Goal: Information Seeking & Learning: Compare options

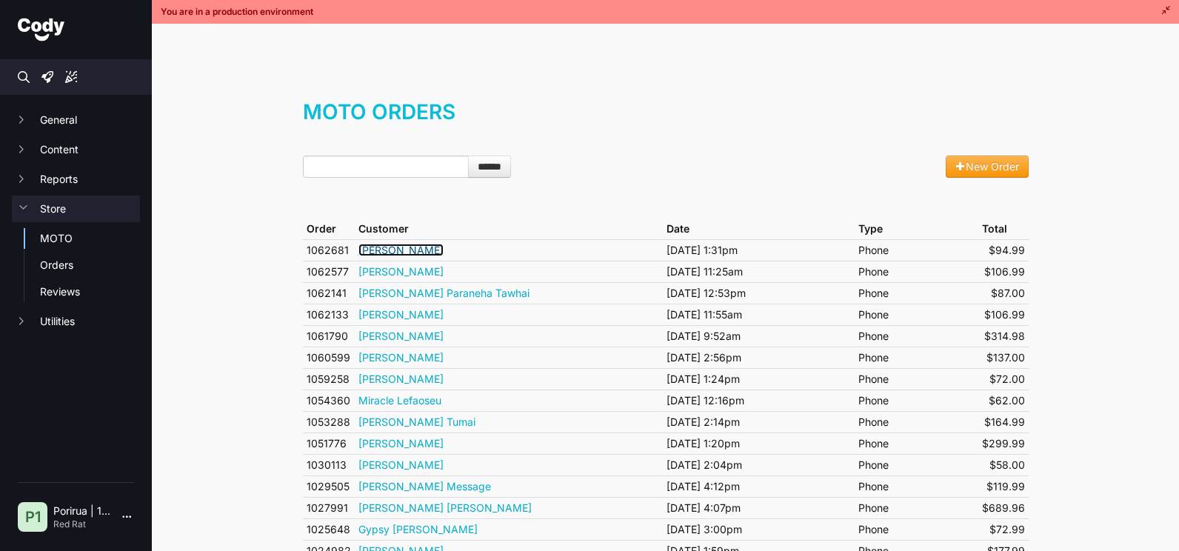
click at [428, 247] on link "Robert Callender" at bounding box center [401, 250] width 85 height 13
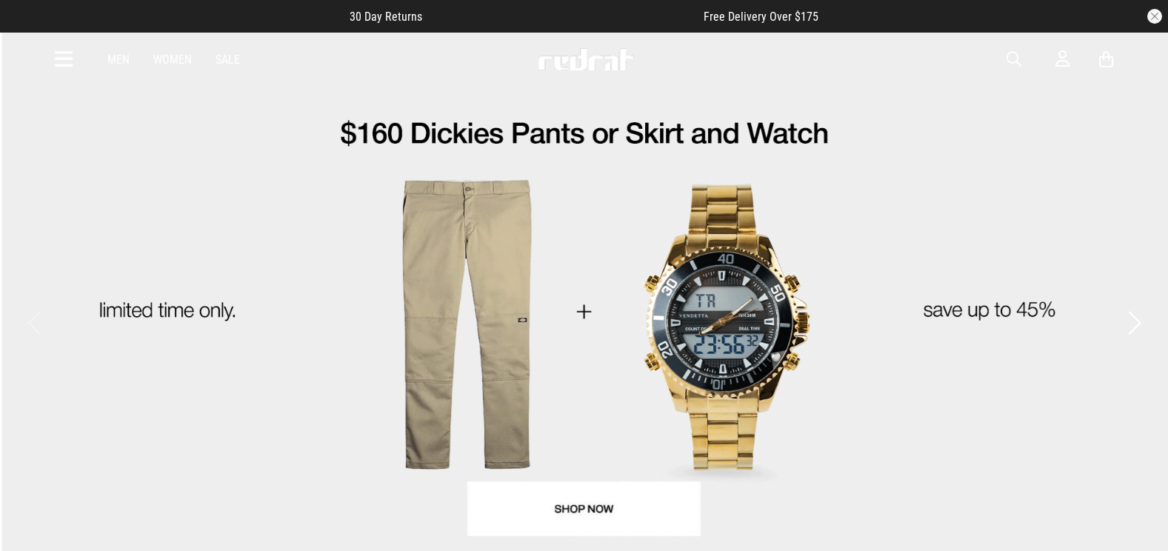
click at [63, 57] on icon at bounding box center [64, 59] width 19 height 24
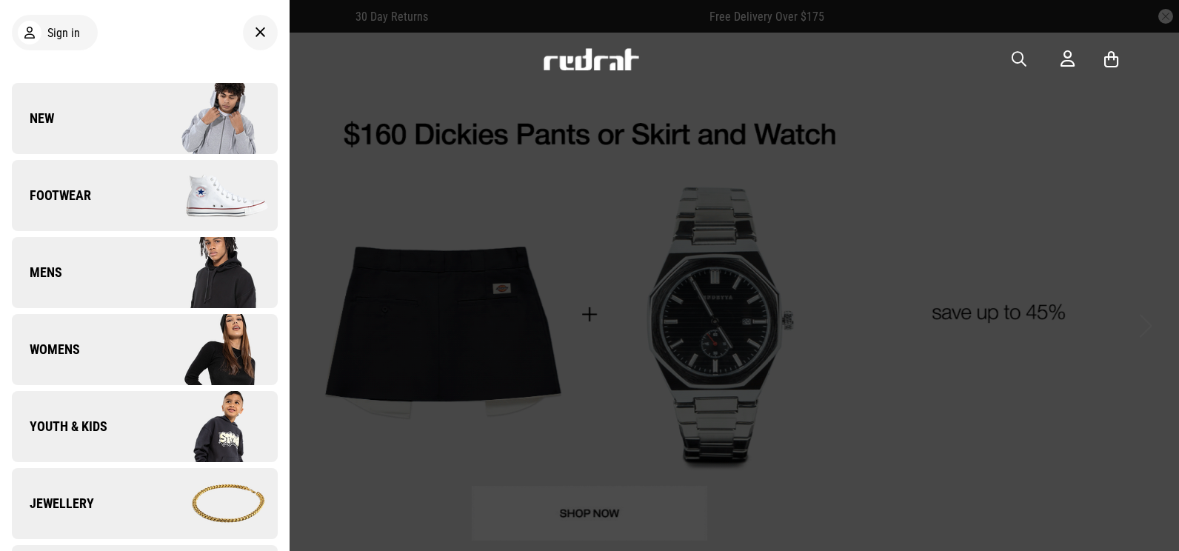
click at [104, 495] on link "Jewellery" at bounding box center [145, 503] width 266 height 71
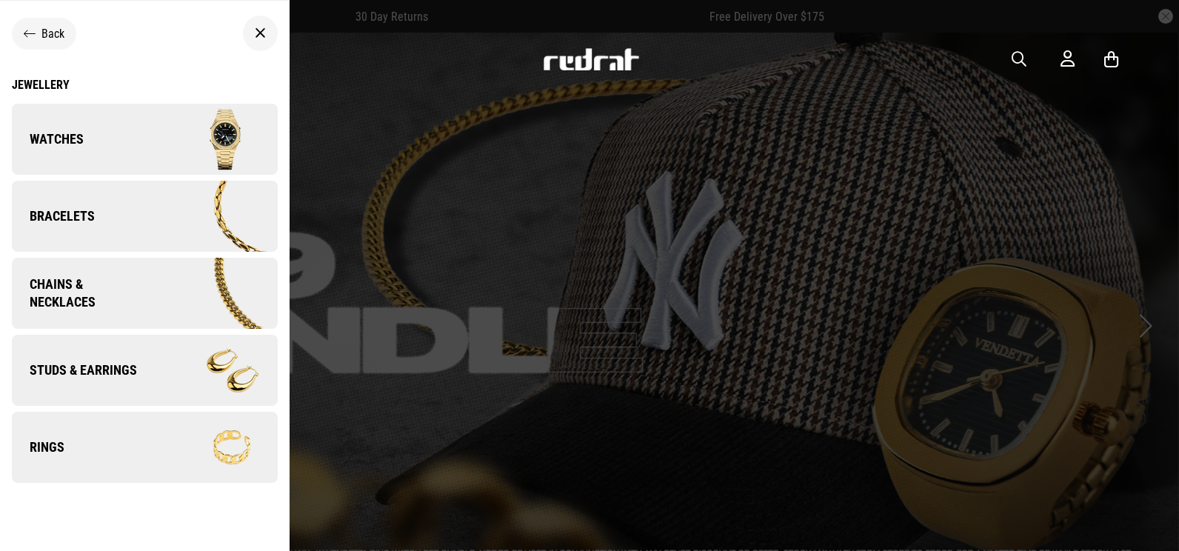
click at [148, 283] on img at bounding box center [212, 294] width 129 height 72
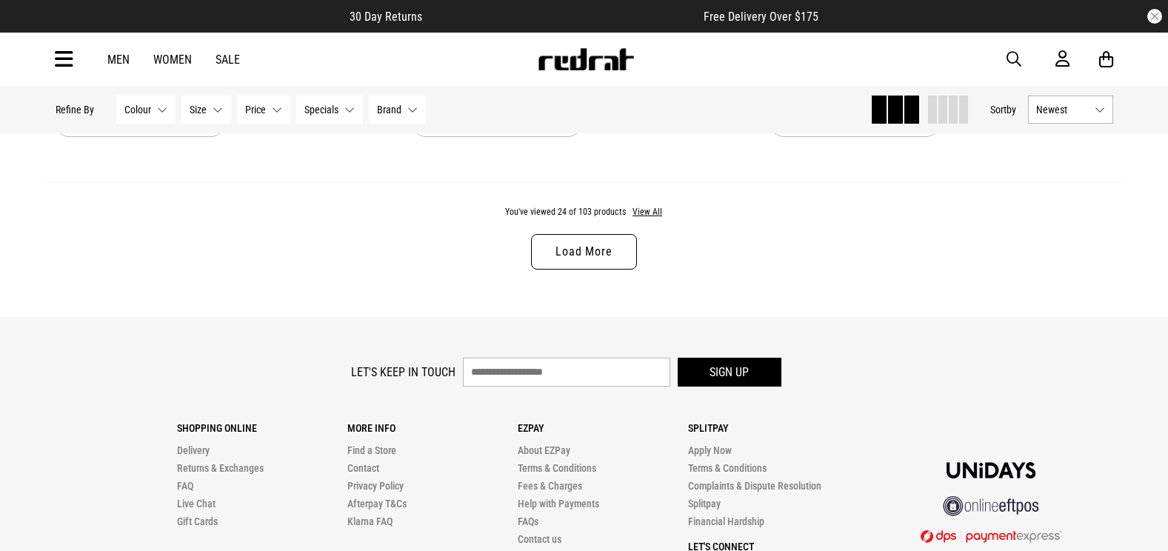
scroll to position [4815, 0]
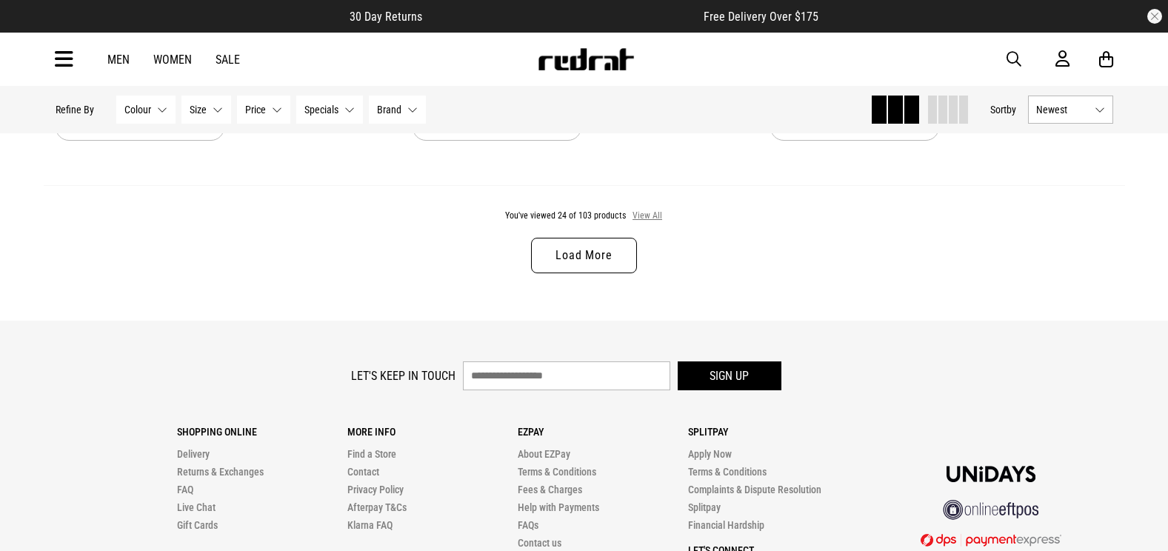
click at [645, 219] on button "View All" at bounding box center [647, 216] width 31 height 13
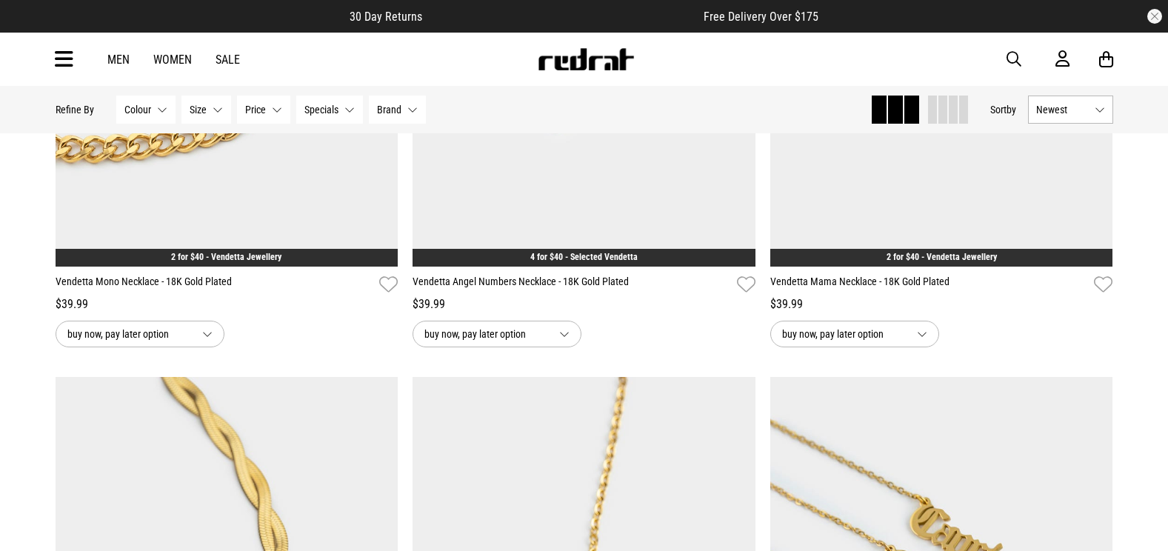
scroll to position [13854, 0]
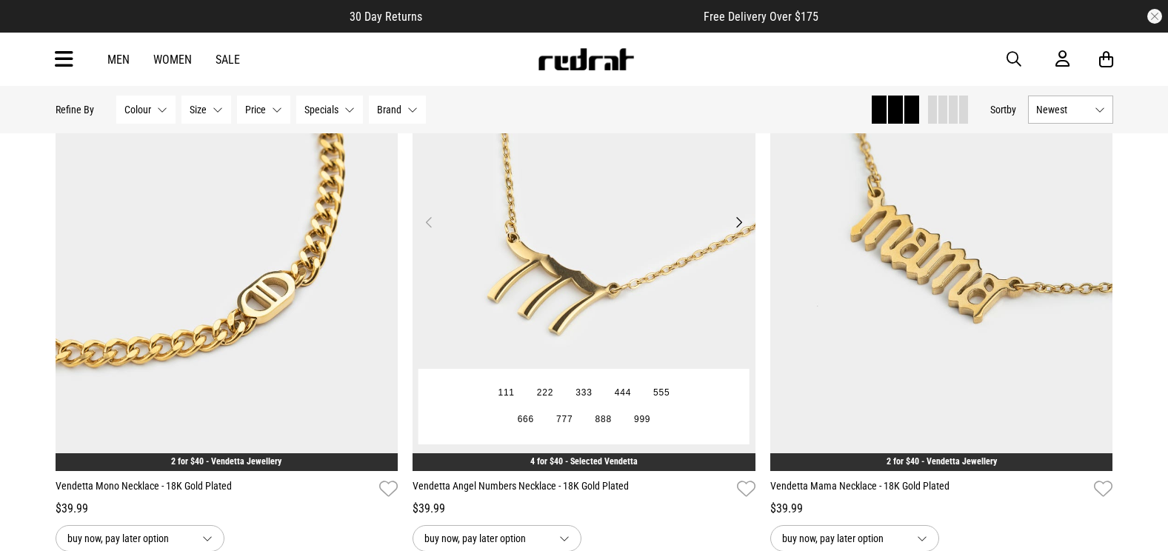
click at [549, 337] on img at bounding box center [584, 231] width 343 height 480
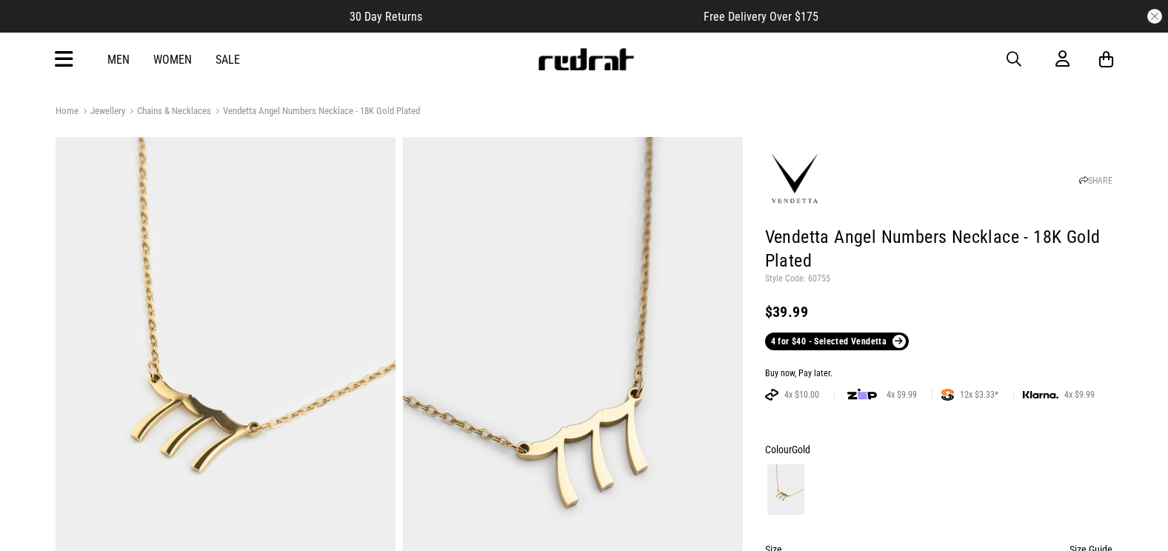
click at [72, 63] on icon at bounding box center [64, 59] width 19 height 24
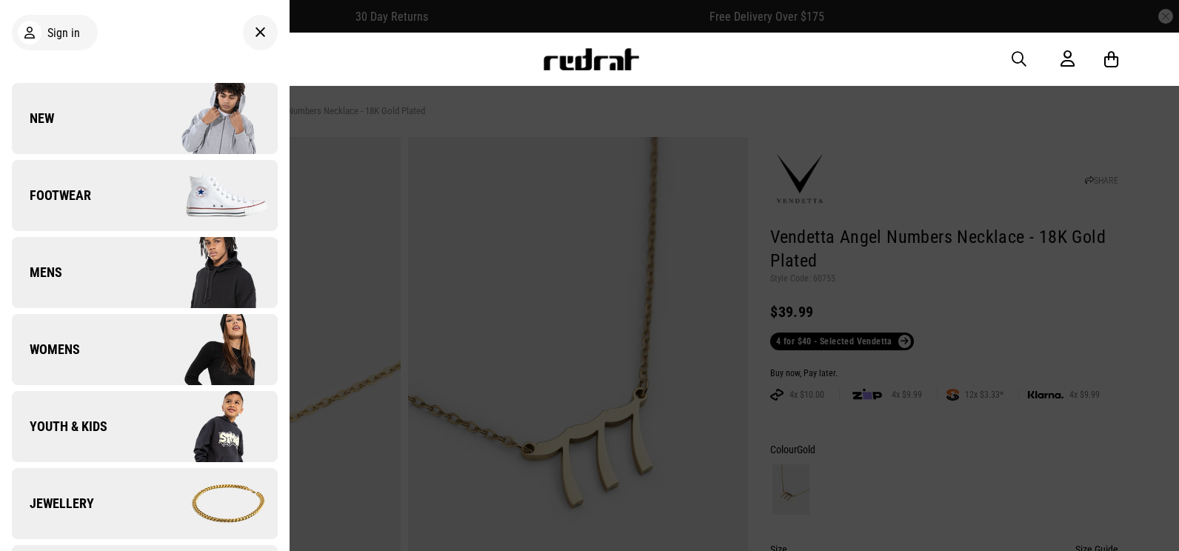
click at [124, 488] on link "Jewellery" at bounding box center [145, 503] width 266 height 71
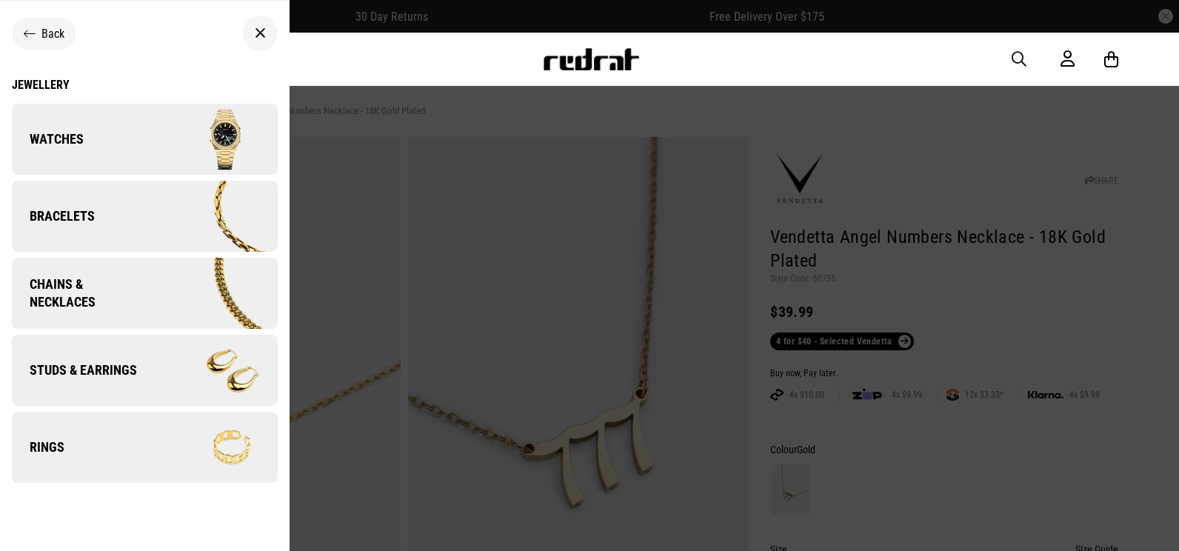
click at [156, 370] on img at bounding box center [210, 370] width 133 height 74
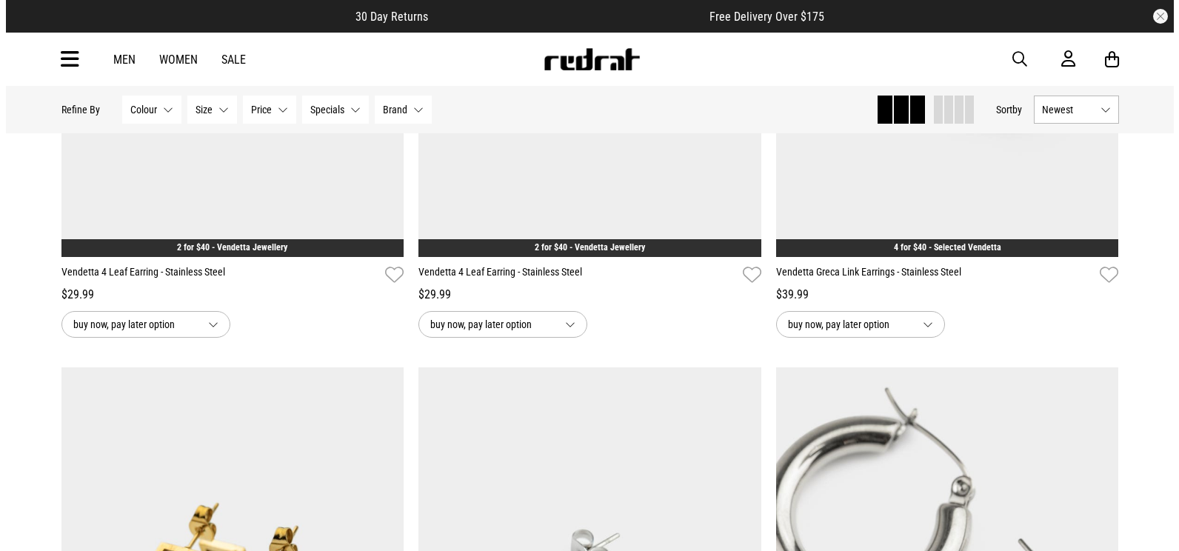
scroll to position [4001, 0]
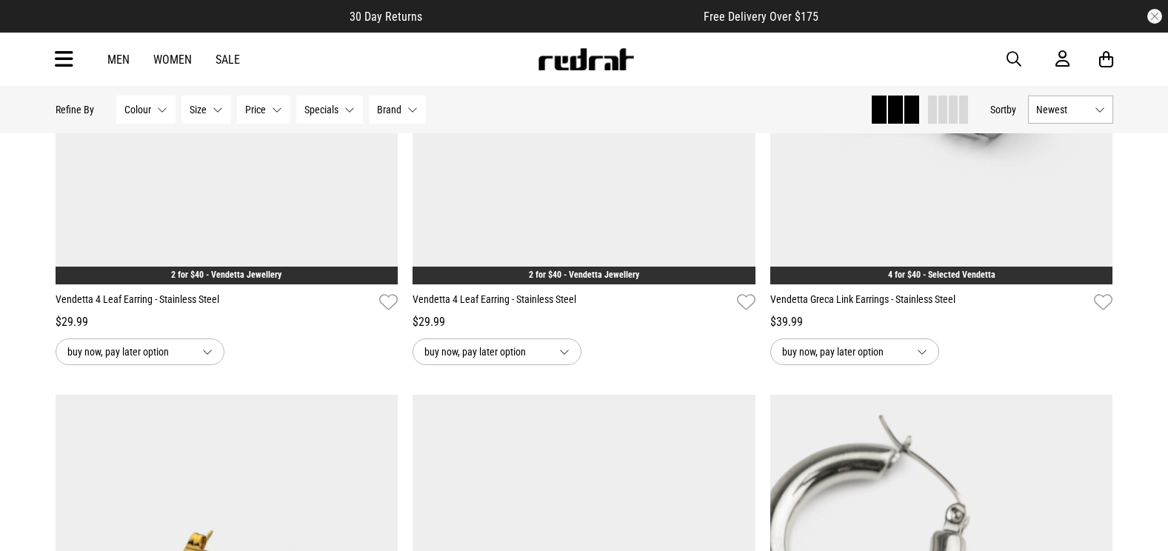
click at [1013, 65] on span "button" at bounding box center [1014, 59] width 15 height 18
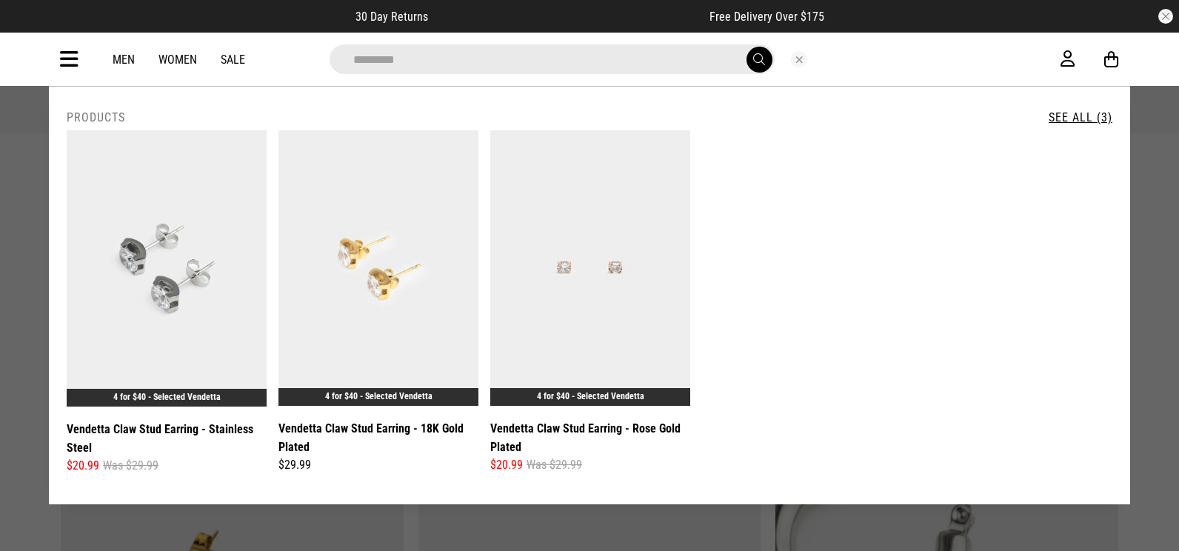
type input "*********"
click at [747, 47] on button "submit" at bounding box center [760, 60] width 26 height 26
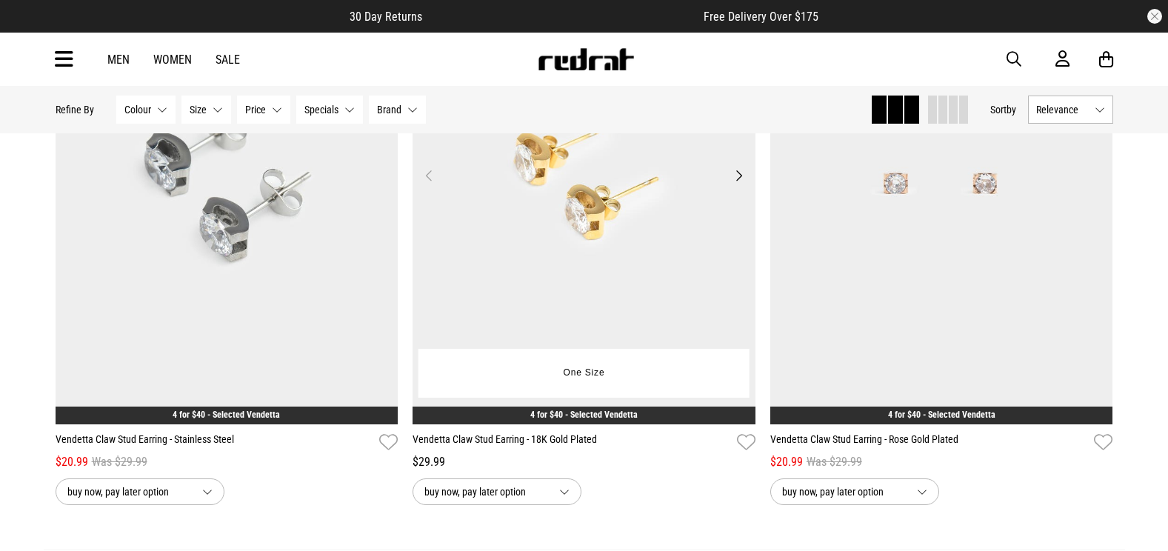
click at [617, 301] on img at bounding box center [584, 184] width 343 height 480
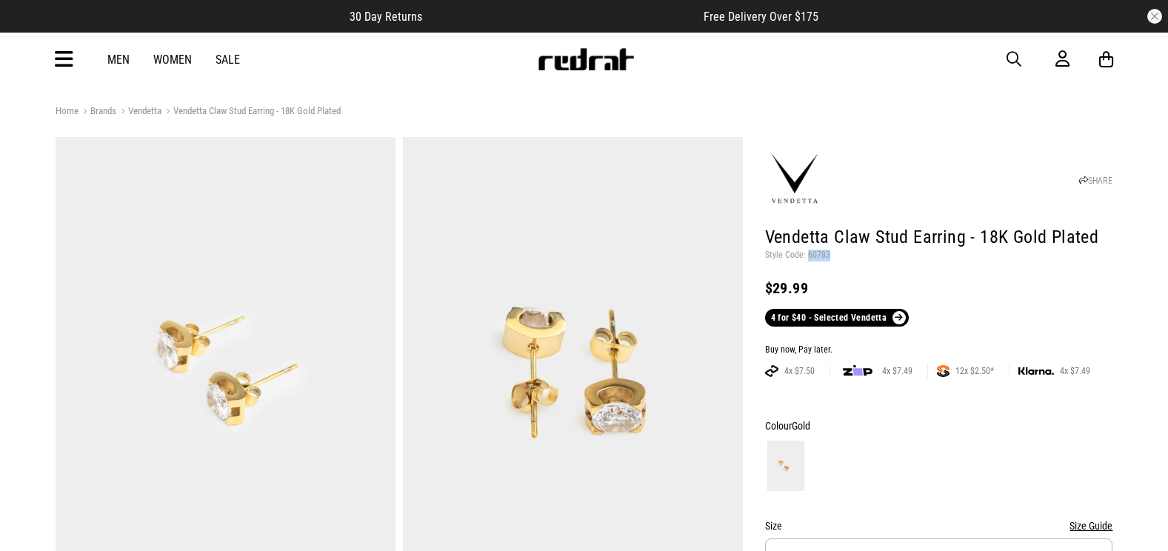
drag, startPoint x: 808, startPoint y: 250, endPoint x: 832, endPoint y: 250, distance: 24.4
click at [832, 250] on p "Style Code: 60783" at bounding box center [939, 256] width 348 height 12
drag, startPoint x: 832, startPoint y: 250, endPoint x: 814, endPoint y: 253, distance: 18.0
copy p "60783"
click at [1029, 59] on button "button" at bounding box center [1022, 59] width 30 height 18
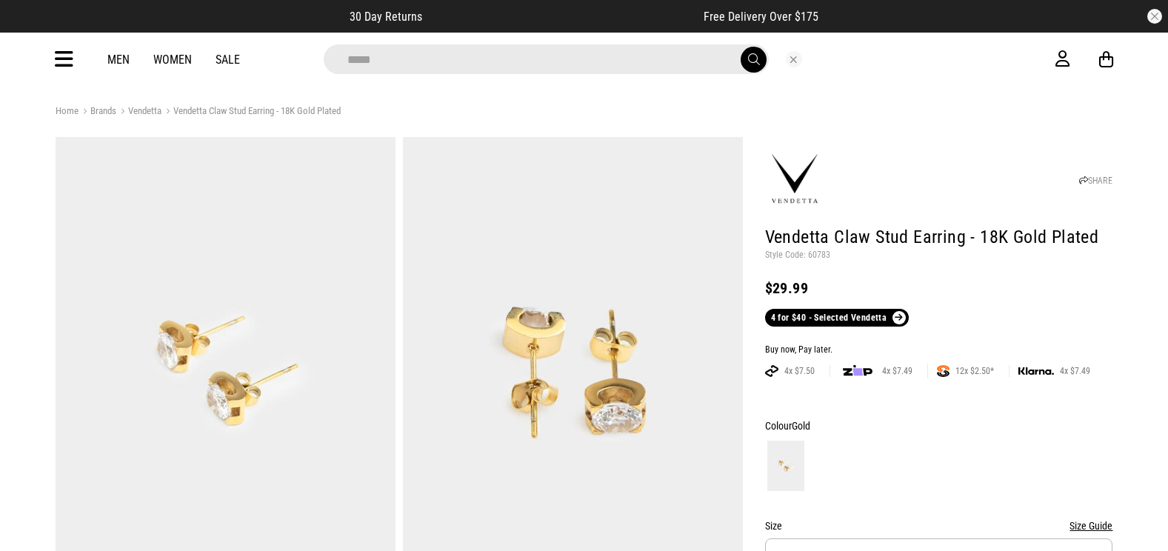
type input "*****"
click at [741, 47] on button "submit" at bounding box center [754, 60] width 26 height 26
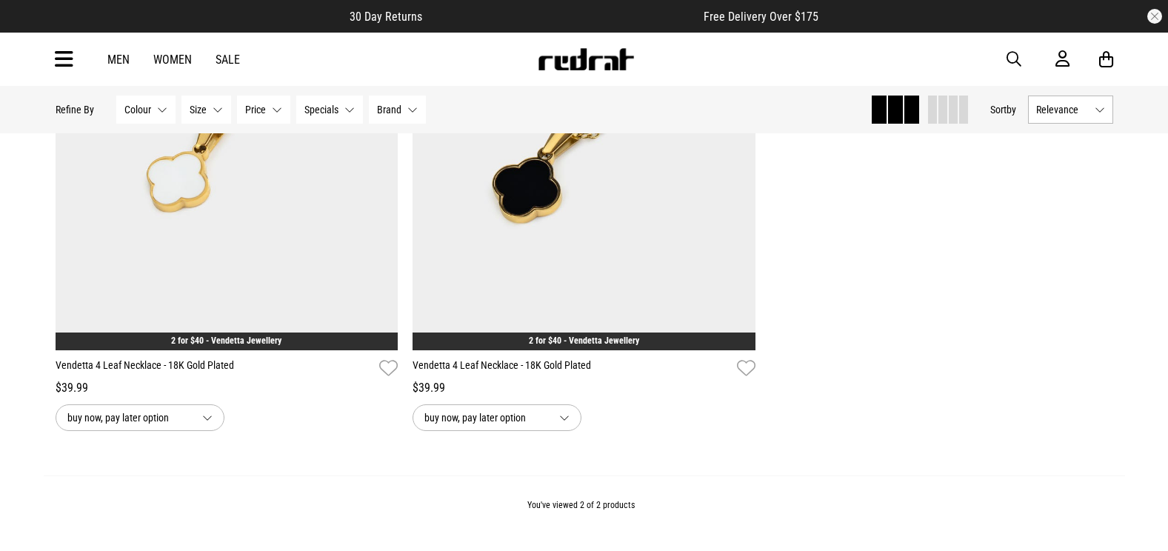
click at [1013, 61] on span "button" at bounding box center [1014, 59] width 15 height 18
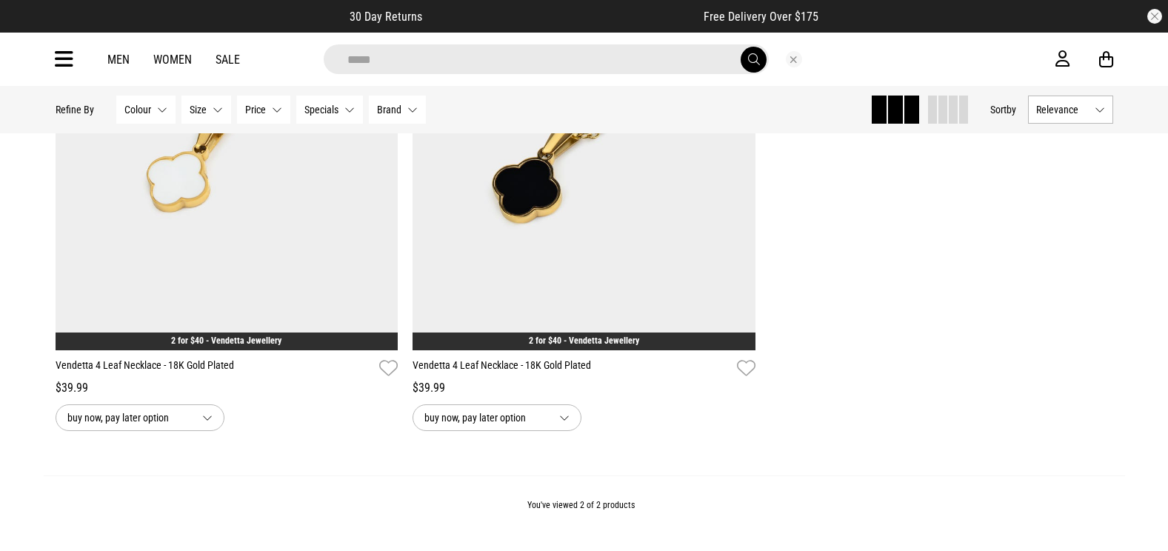
type input "*****"
click at [741, 47] on button "submit" at bounding box center [754, 60] width 26 height 26
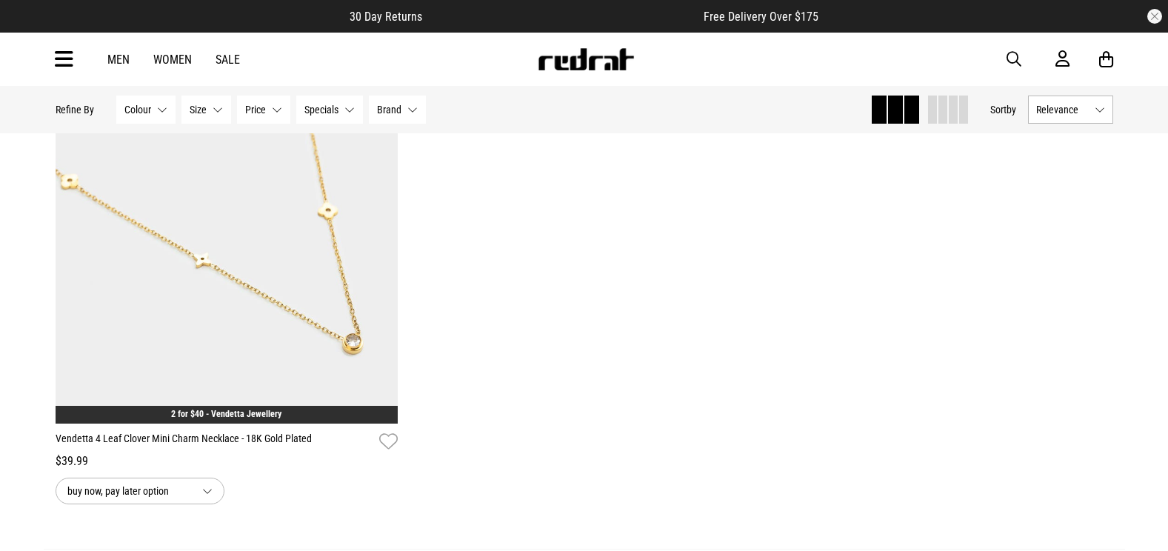
click at [1013, 61] on span "button" at bounding box center [1014, 59] width 15 height 18
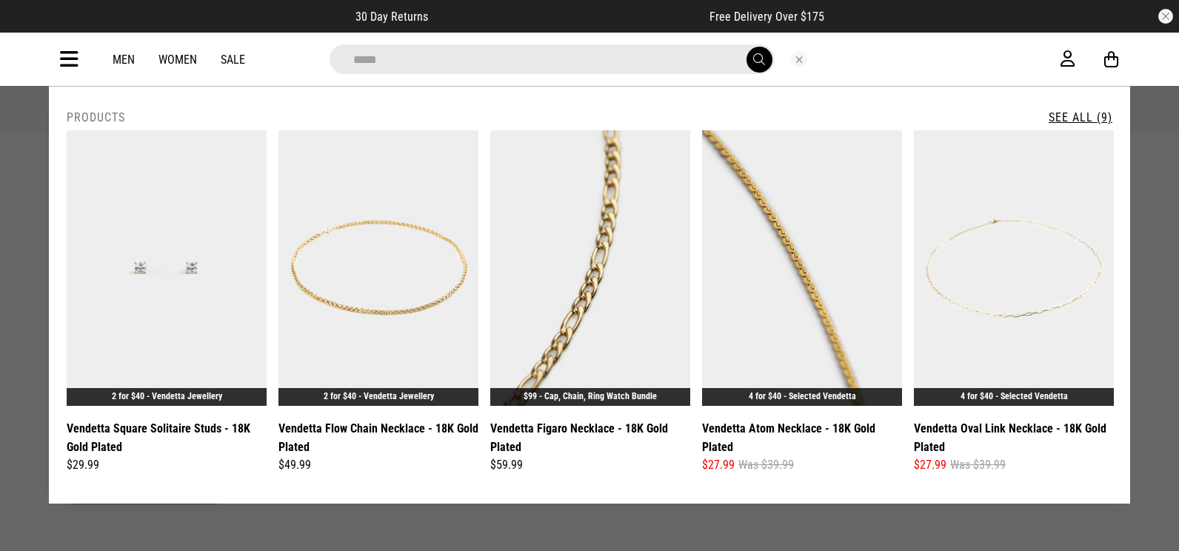
type input "*****"
click at [747, 47] on button "submit" at bounding box center [760, 60] width 26 height 26
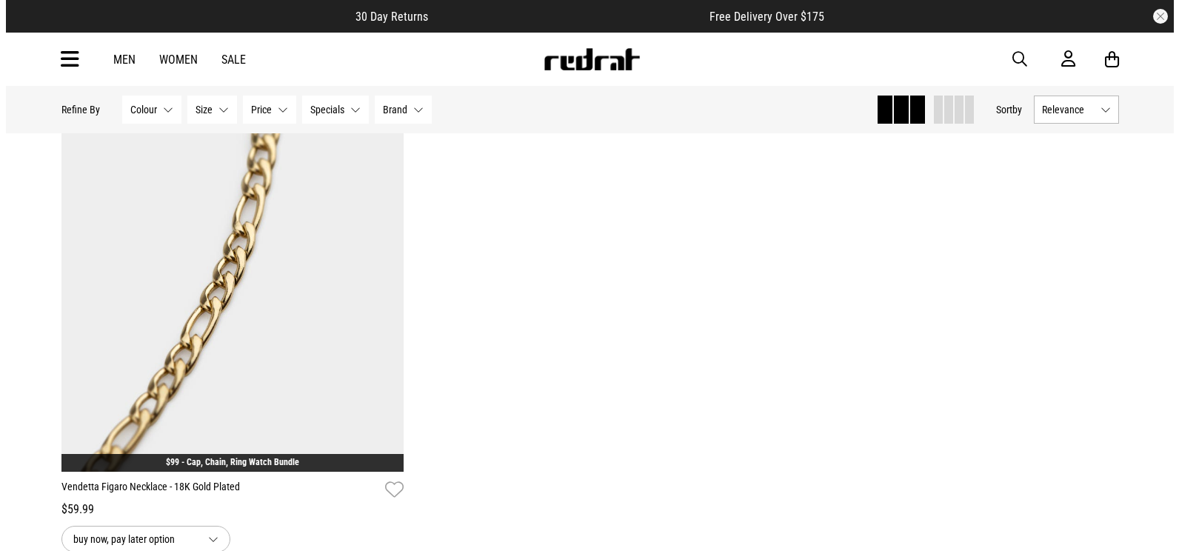
scroll to position [222, 0]
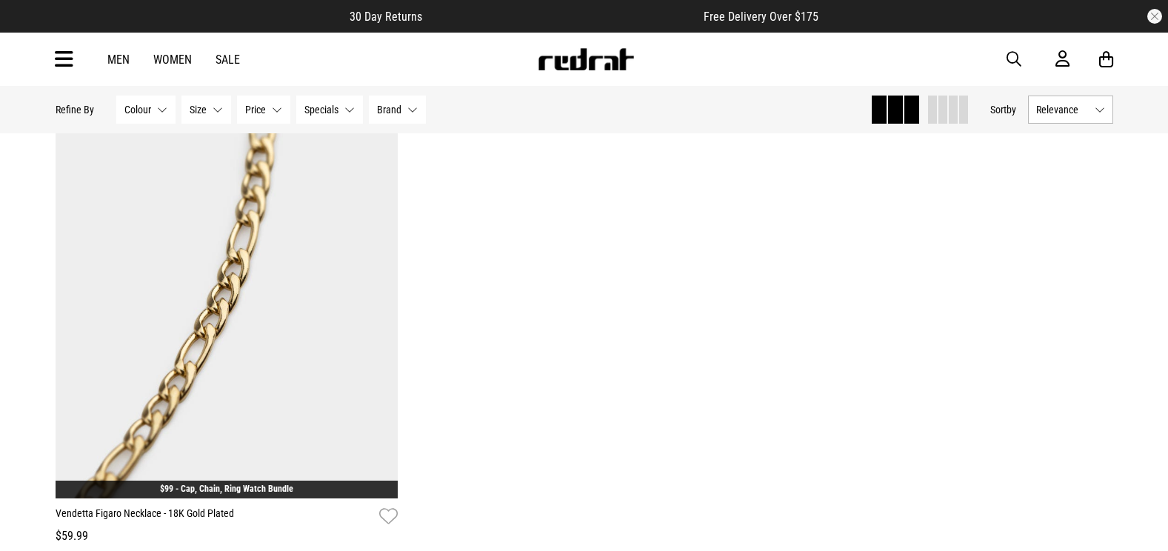
click at [1015, 59] on span "button" at bounding box center [1014, 59] width 15 height 18
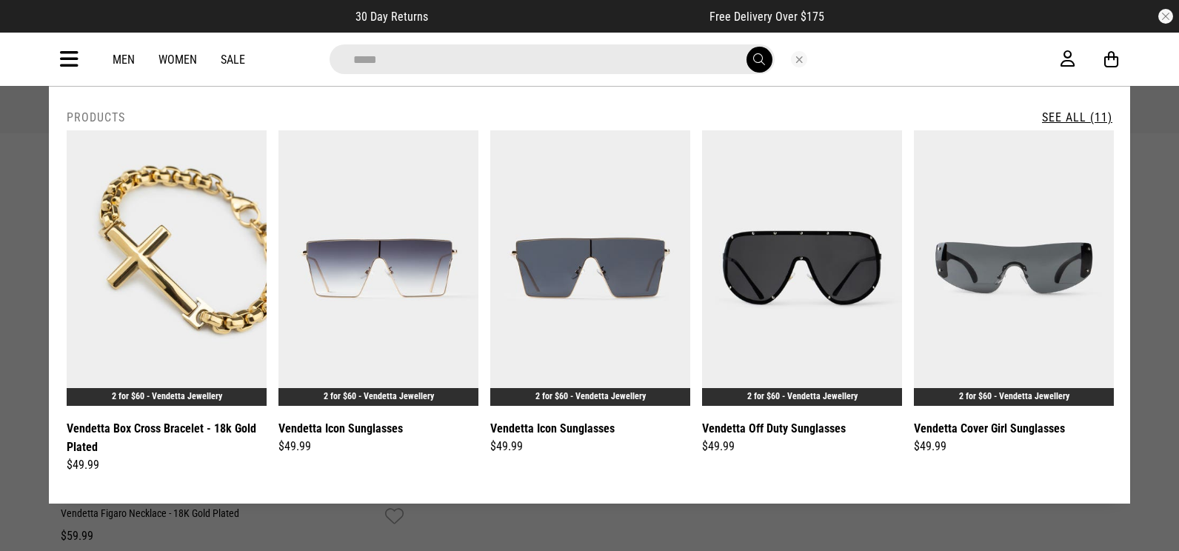
type input "*****"
click at [747, 47] on button "submit" at bounding box center [760, 60] width 26 height 26
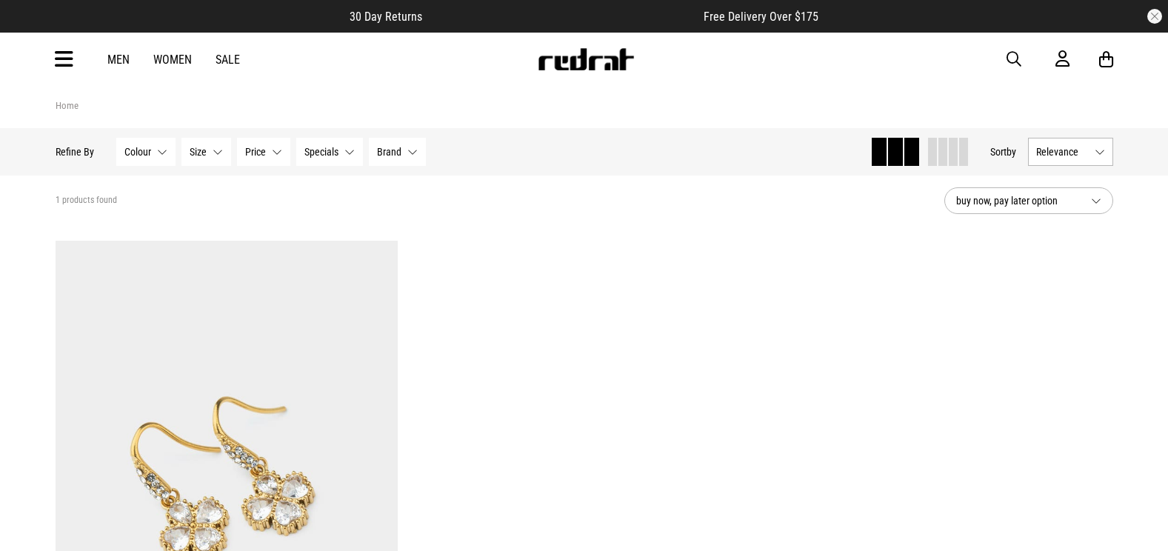
click at [1015, 50] on span "button" at bounding box center [1014, 59] width 15 height 18
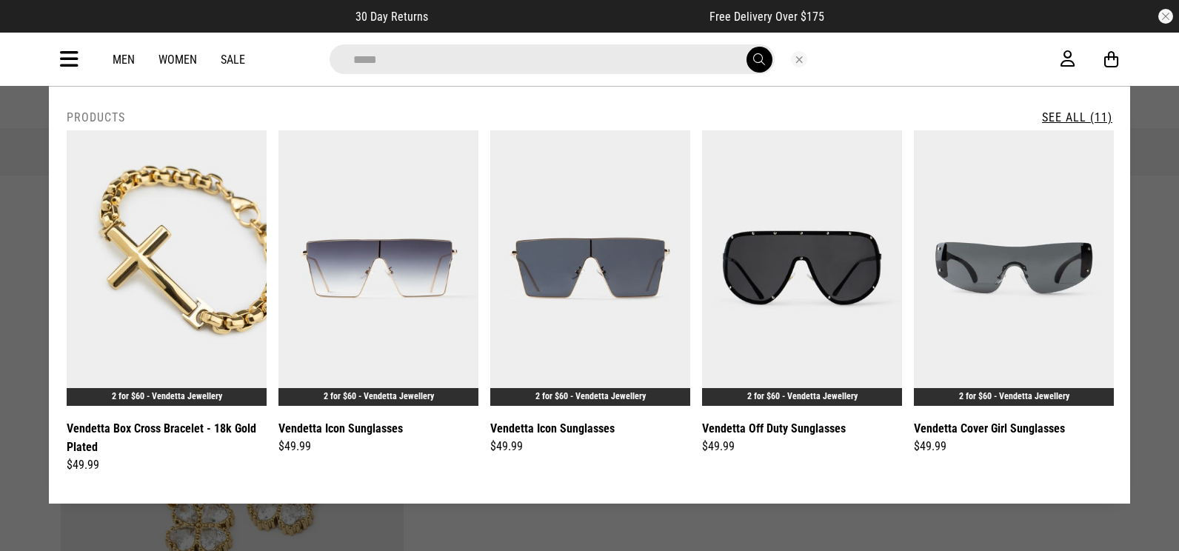
type input "*****"
click at [747, 47] on button "submit" at bounding box center [760, 60] width 26 height 26
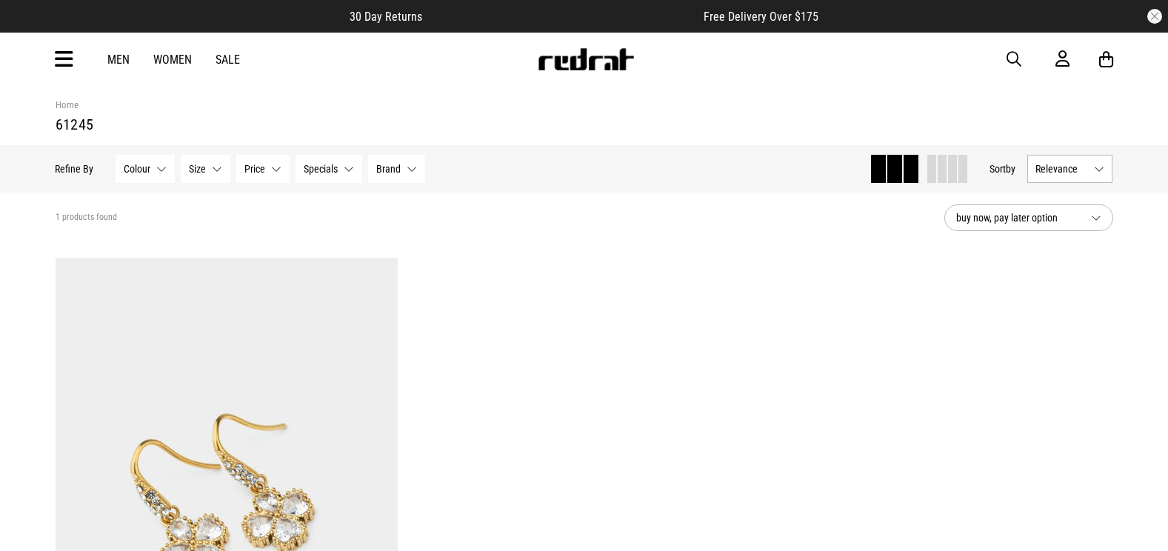
click at [73, 62] on div "Men Women Sale Sign in New Back Footwear Back Mens Back Womens Back Youth & Kid…" at bounding box center [585, 59] width 1082 height 53
click at [69, 63] on icon at bounding box center [64, 59] width 19 height 24
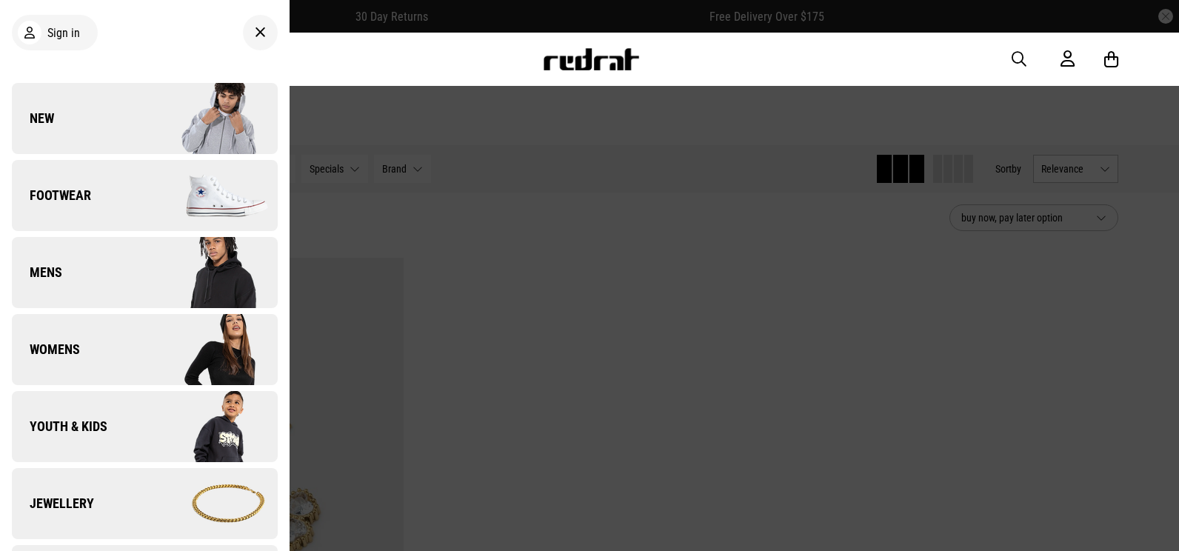
click at [119, 490] on link "Jewellery" at bounding box center [145, 503] width 266 height 71
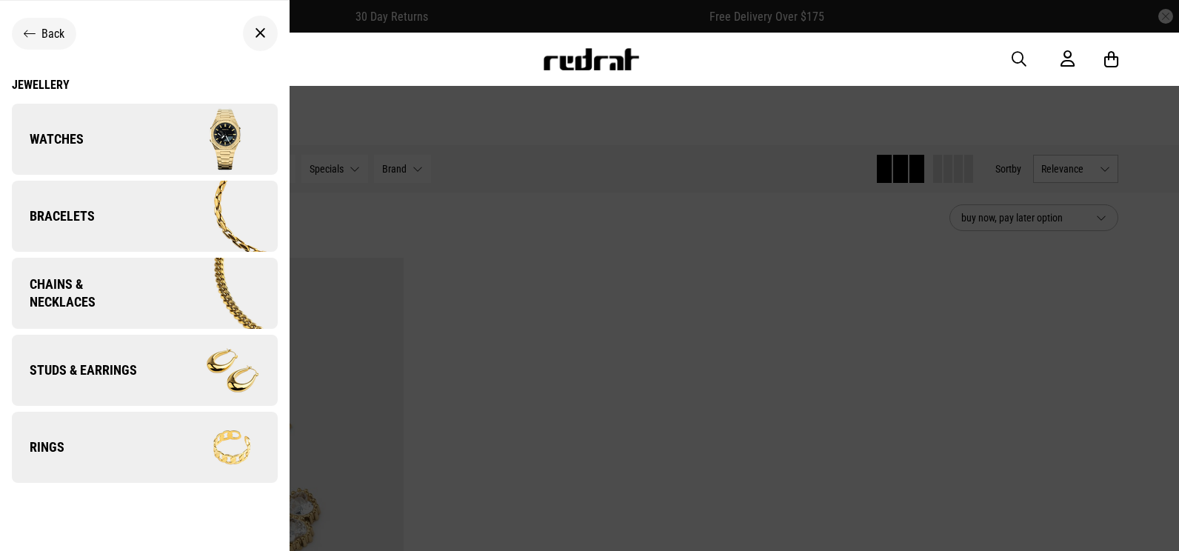
click at [142, 230] on link "Bracelets" at bounding box center [145, 216] width 266 height 71
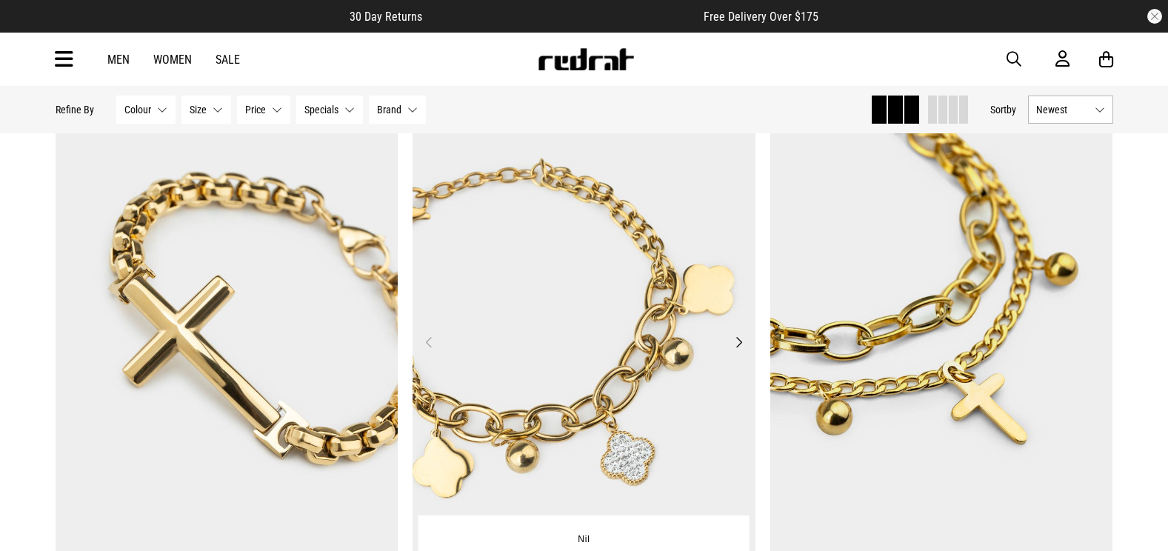
scroll to position [3186, 0]
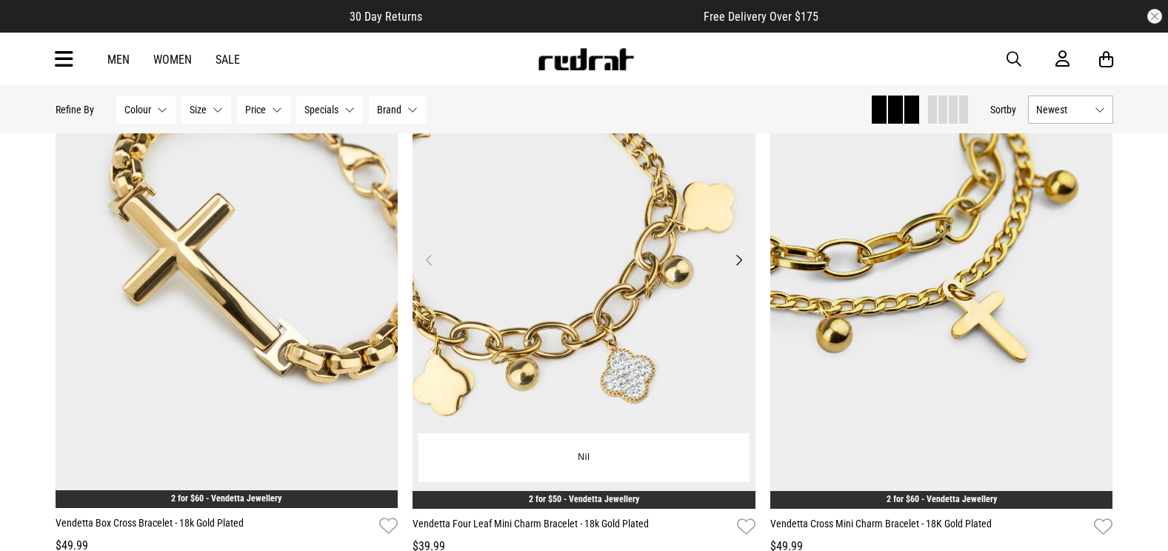
click at [600, 304] on img at bounding box center [584, 268] width 343 height 480
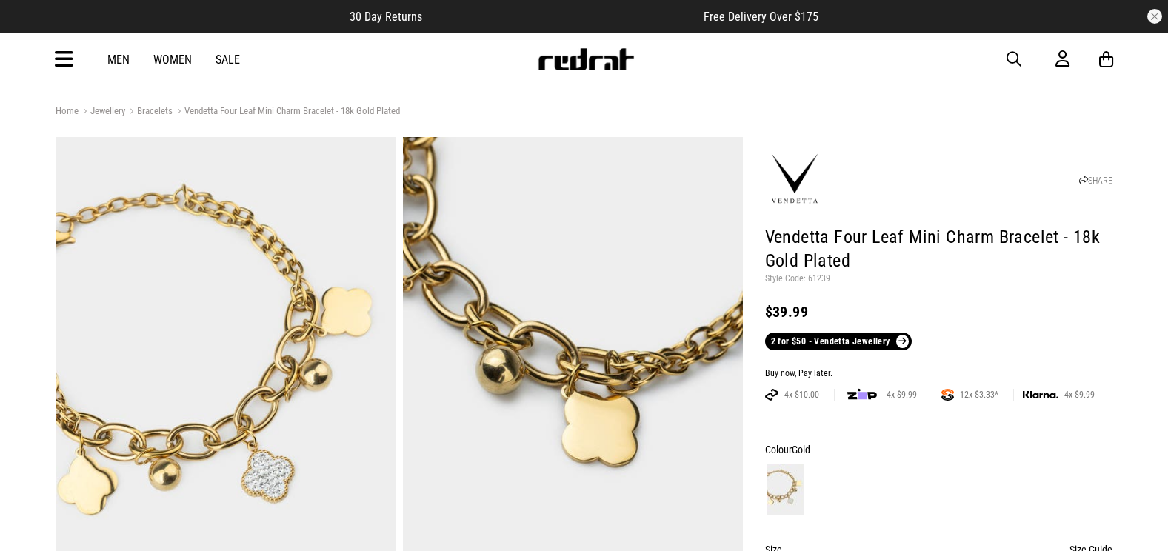
click at [1015, 60] on span "button" at bounding box center [1014, 59] width 15 height 18
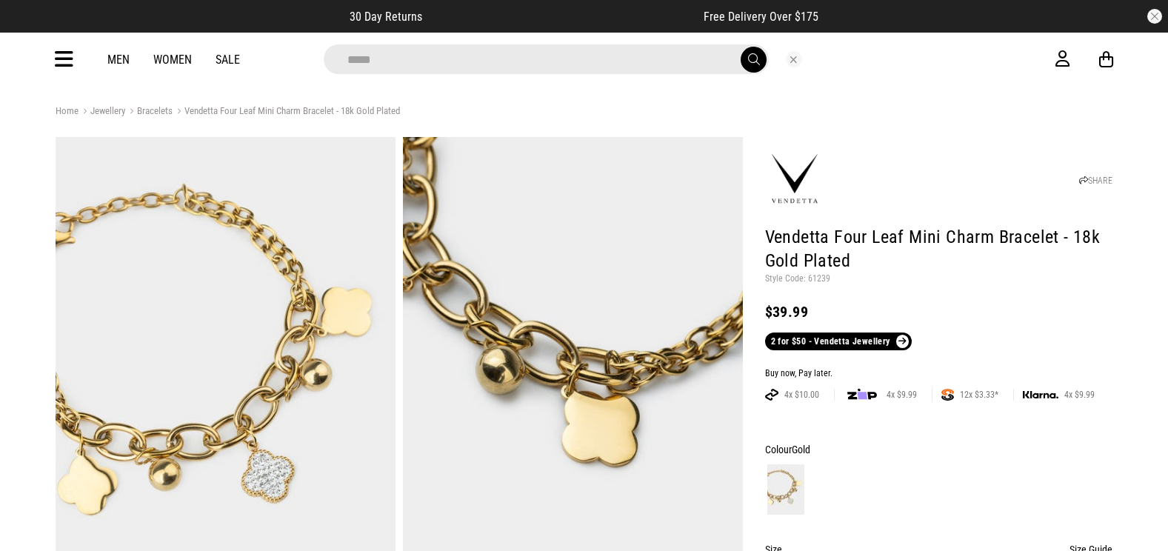
type input "*****"
click at [741, 47] on button "submit" at bounding box center [754, 60] width 26 height 26
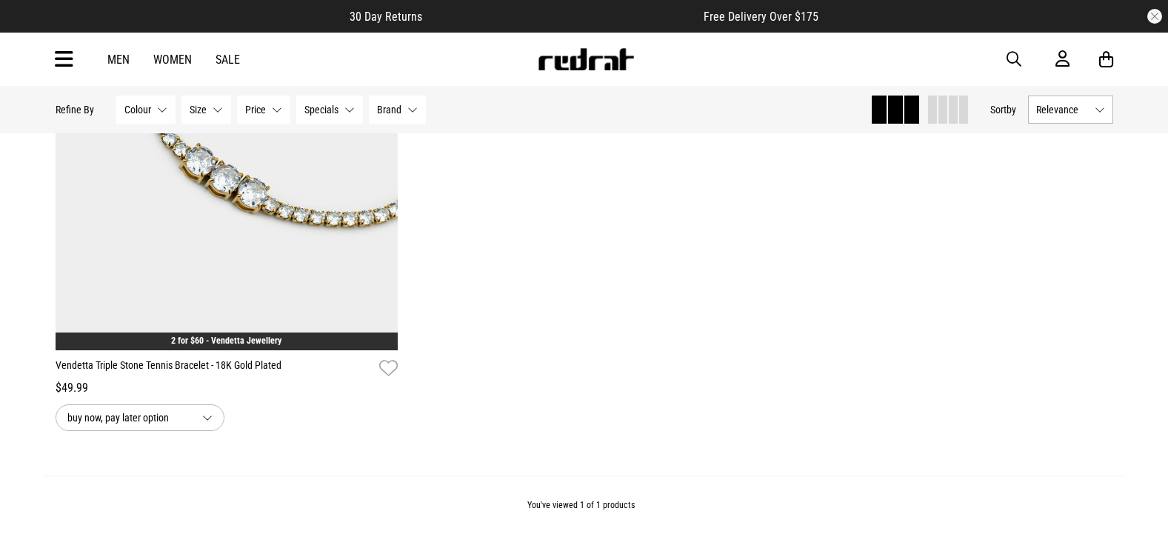
click at [1016, 58] on span "button" at bounding box center [1014, 59] width 15 height 18
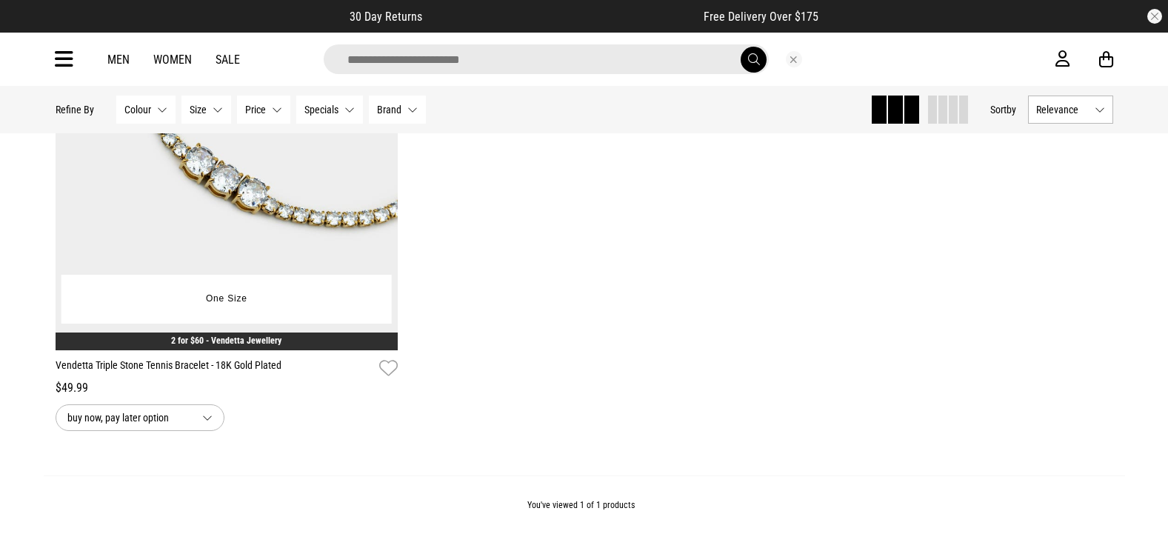
scroll to position [330, 0]
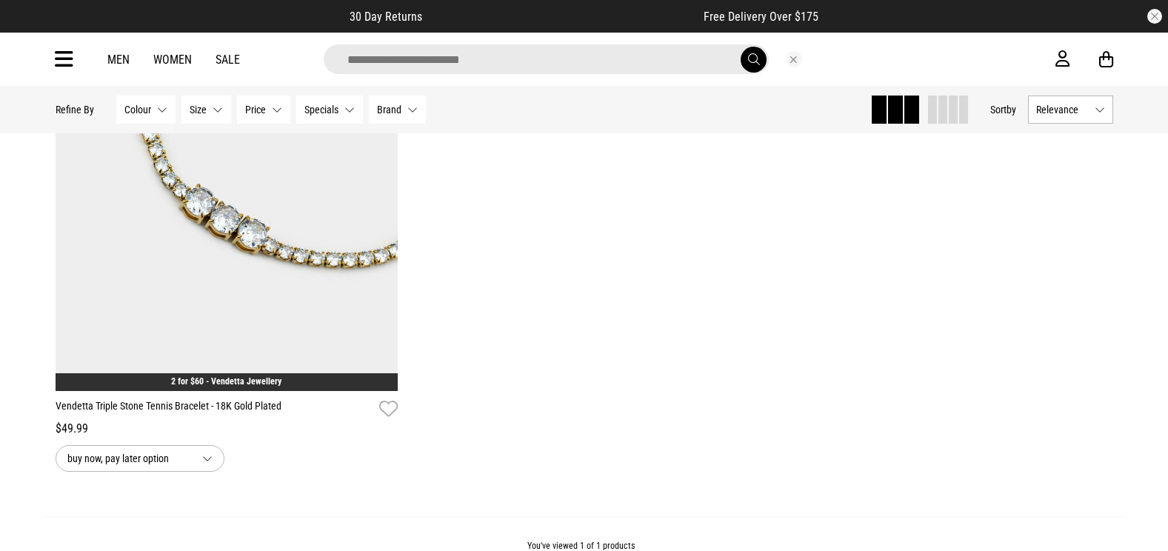
click at [481, 59] on input "search" at bounding box center [546, 59] width 445 height 30
type input "*****"
click at [741, 47] on button "submit" at bounding box center [754, 60] width 26 height 26
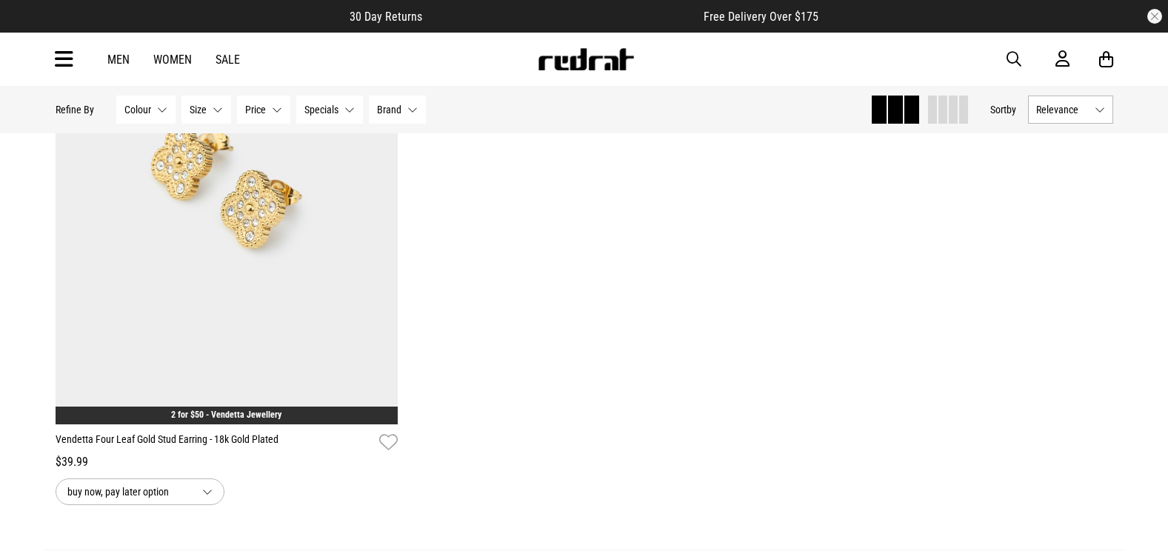
click at [1014, 52] on span "button" at bounding box center [1014, 59] width 15 height 18
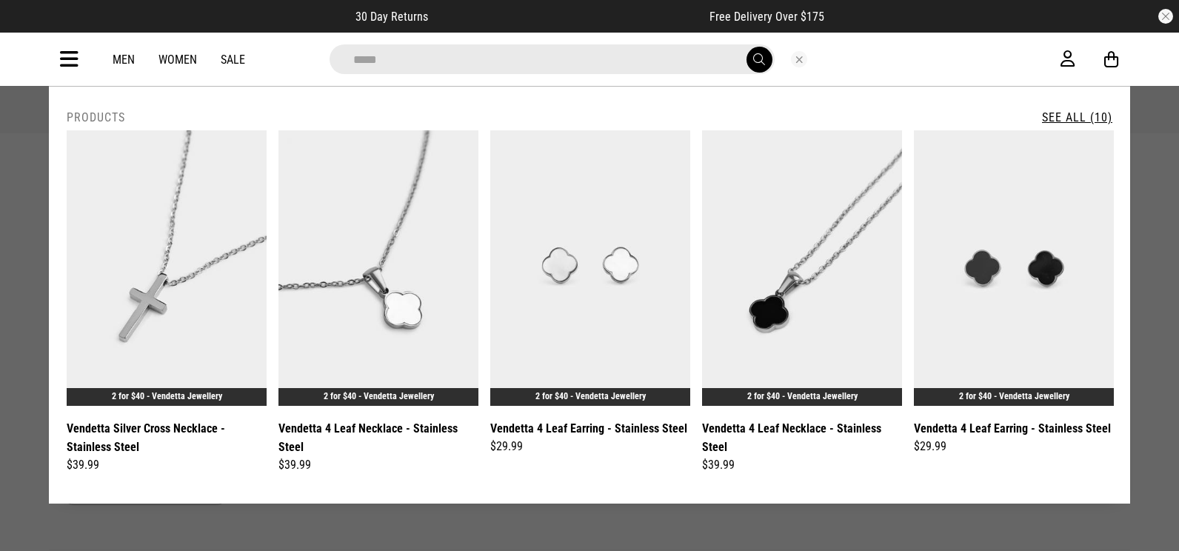
type input "*****"
click at [747, 47] on button "submit" at bounding box center [760, 60] width 26 height 26
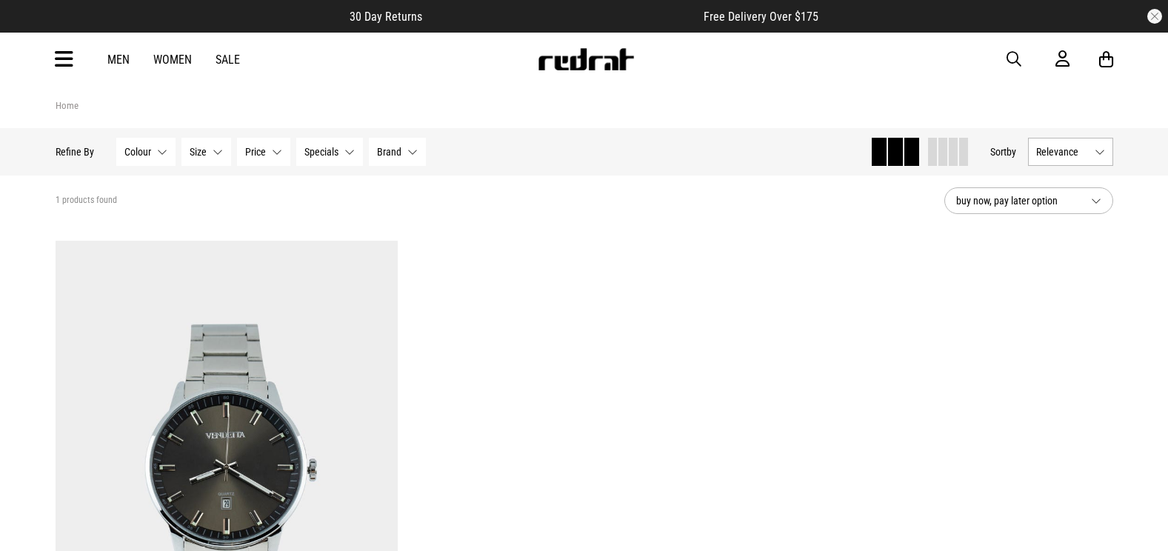
click at [73, 67] on icon at bounding box center [64, 59] width 19 height 24
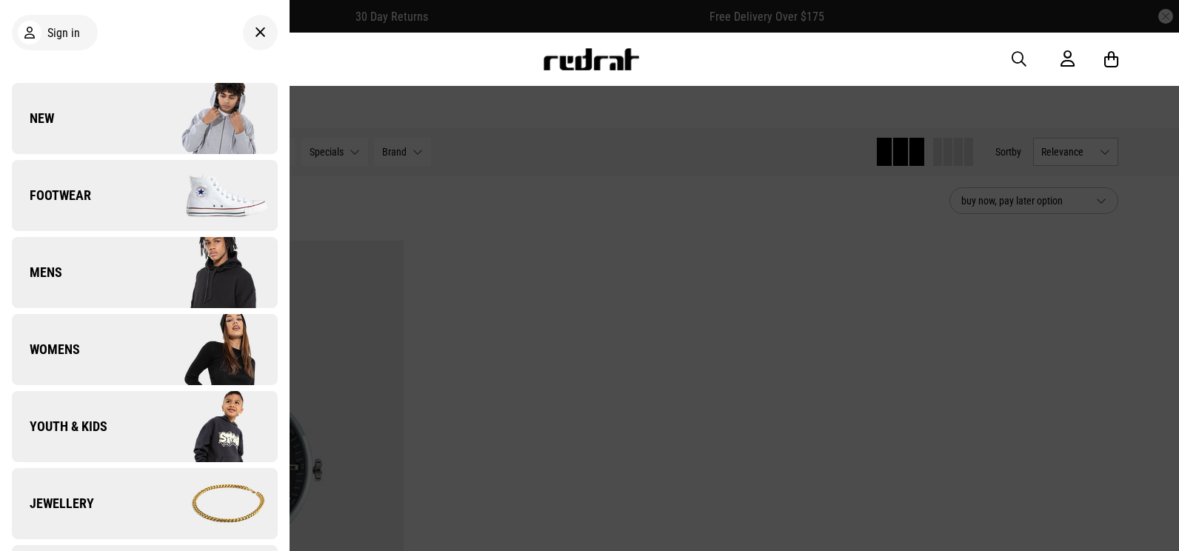
click at [116, 477] on link "Jewellery" at bounding box center [145, 503] width 266 height 71
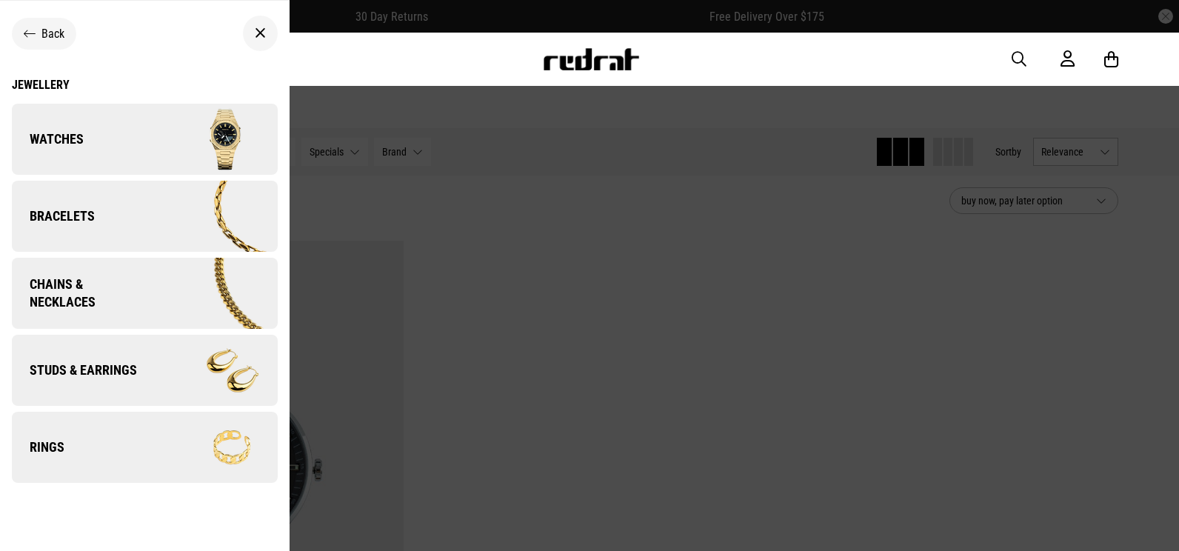
click at [144, 189] on link "Bracelets" at bounding box center [145, 216] width 266 height 71
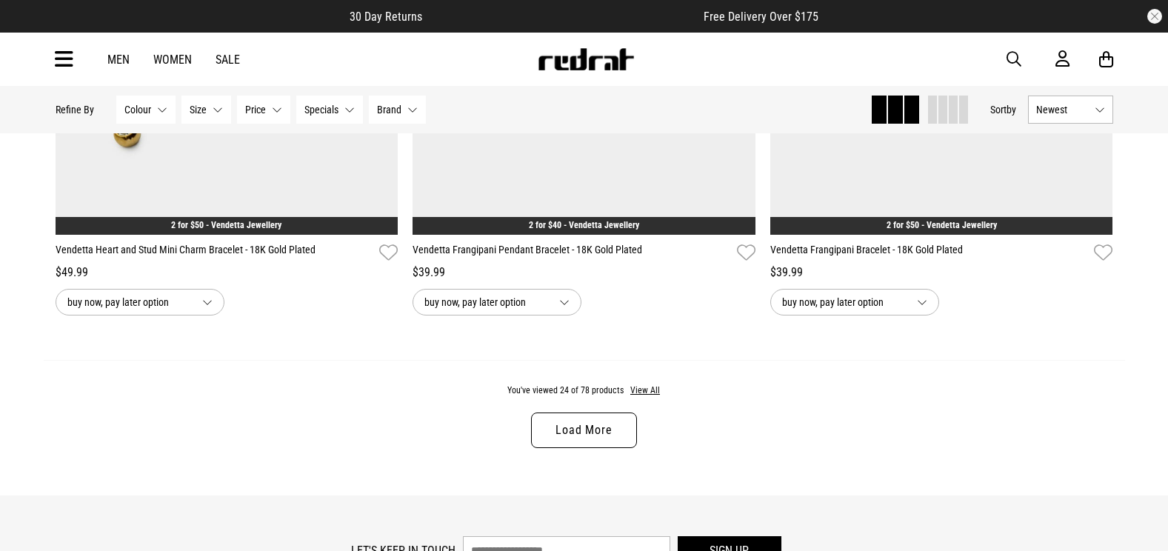
scroll to position [4667, 0]
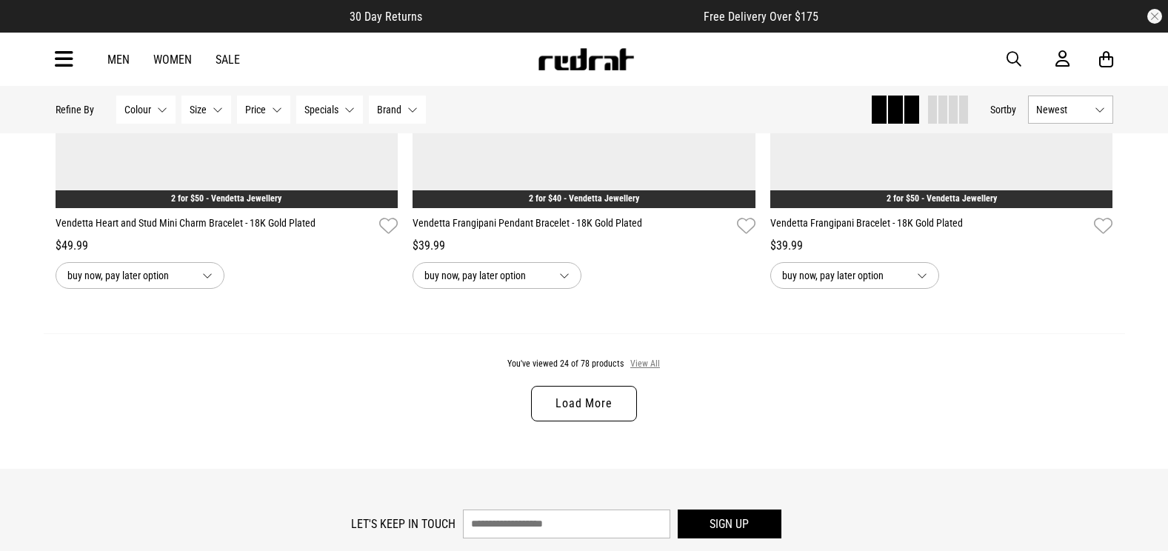
click at [639, 370] on button "View All" at bounding box center [645, 364] width 31 height 13
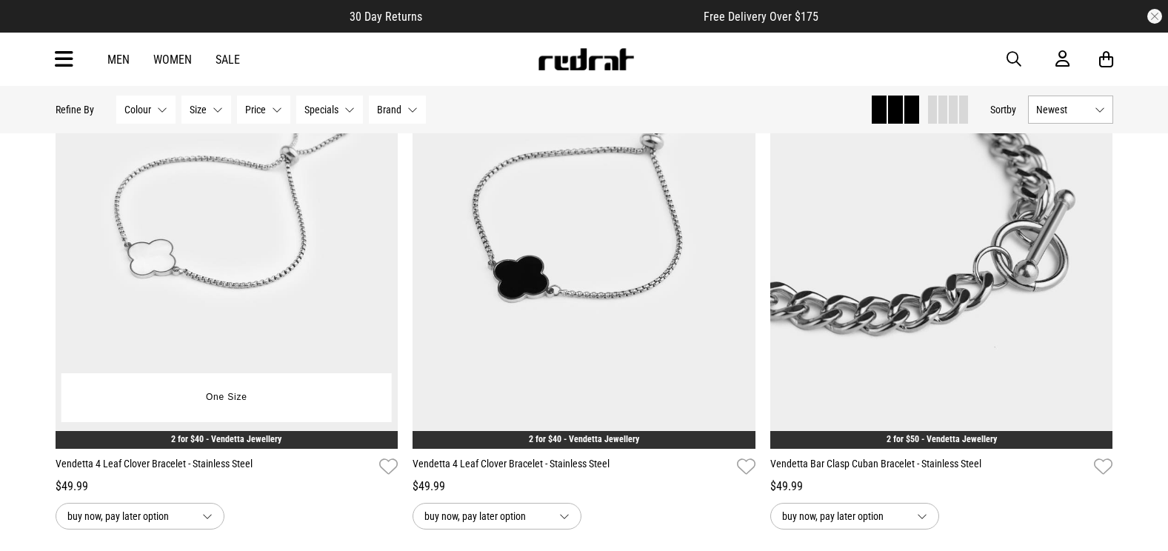
scroll to position [6816, 0]
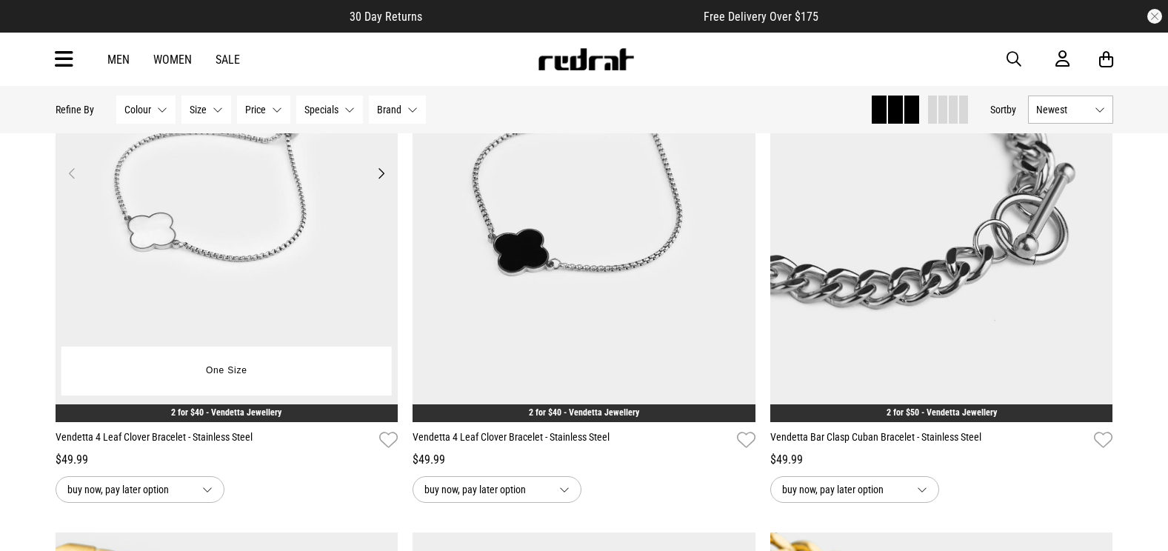
click at [306, 292] on img at bounding box center [227, 182] width 343 height 480
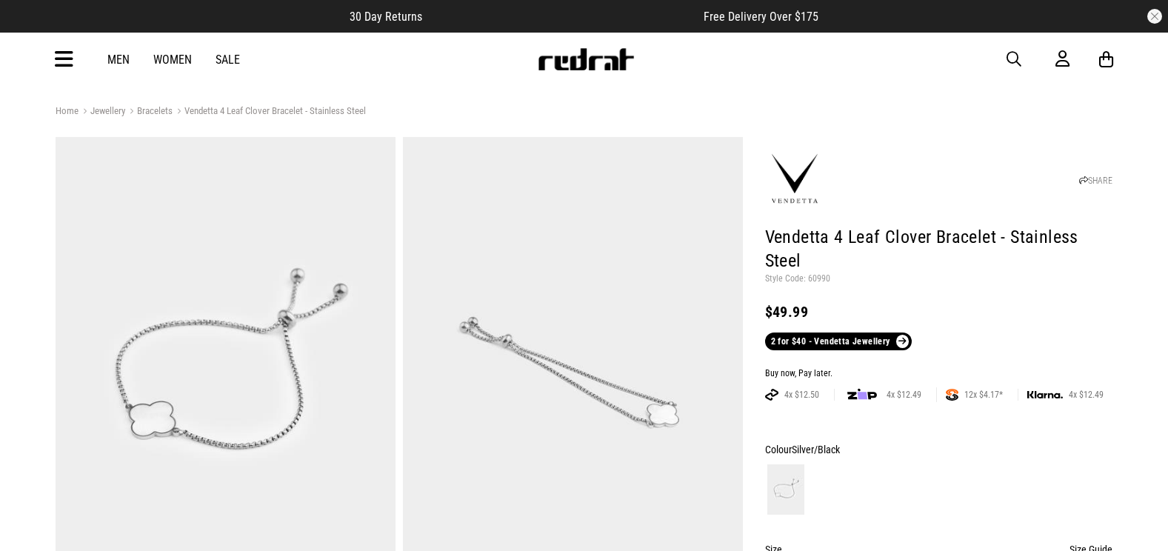
click at [1016, 59] on span "button" at bounding box center [1014, 59] width 15 height 18
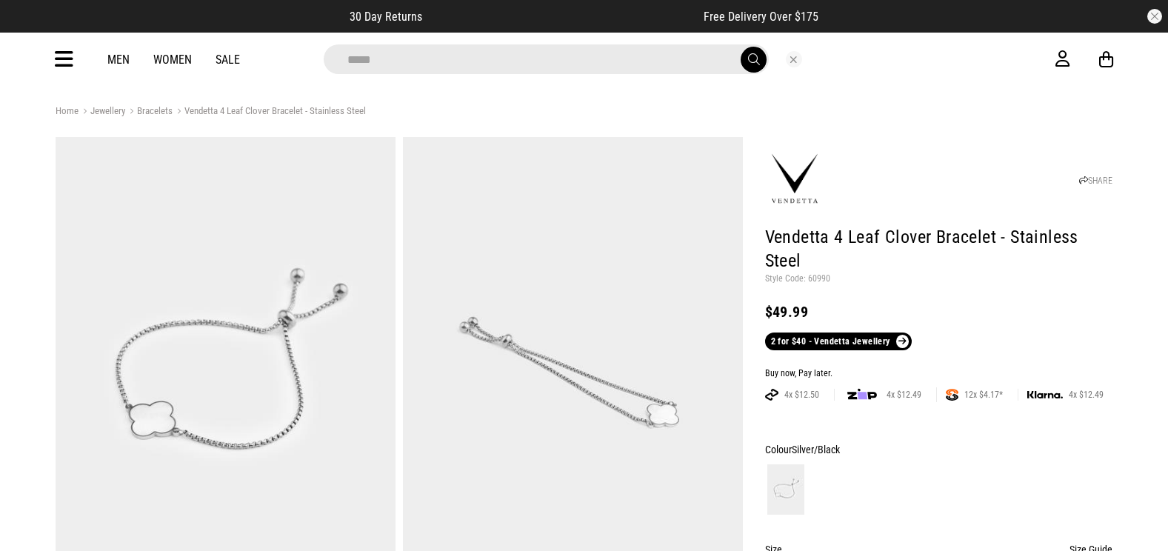
type input "*****"
click at [741, 47] on button "submit" at bounding box center [754, 60] width 26 height 26
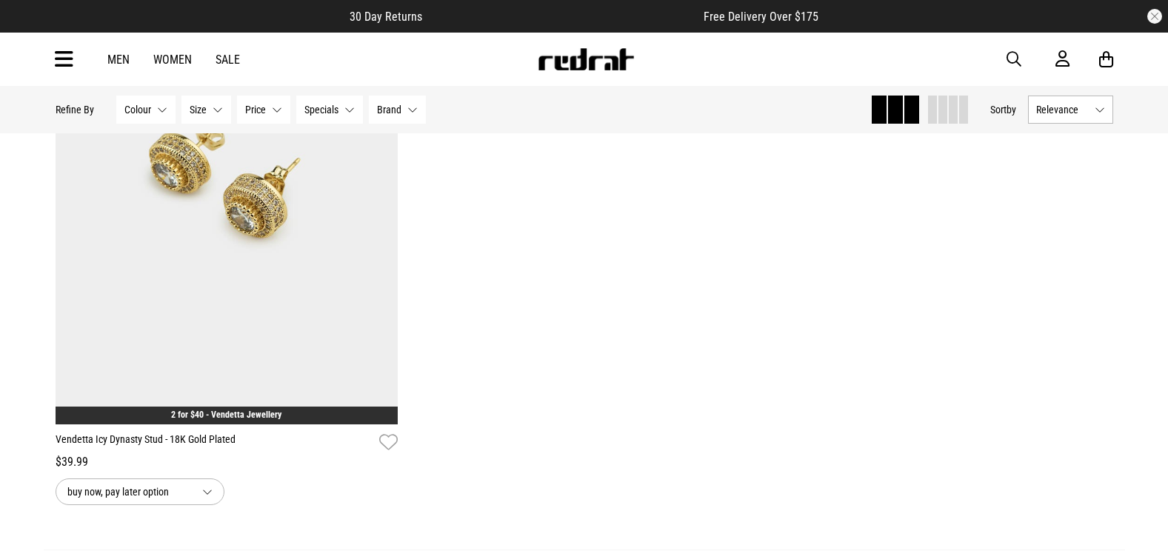
drag, startPoint x: 64, startPoint y: 52, endPoint x: 56, endPoint y: 53, distance: 7.6
click at [64, 52] on icon at bounding box center [64, 59] width 19 height 24
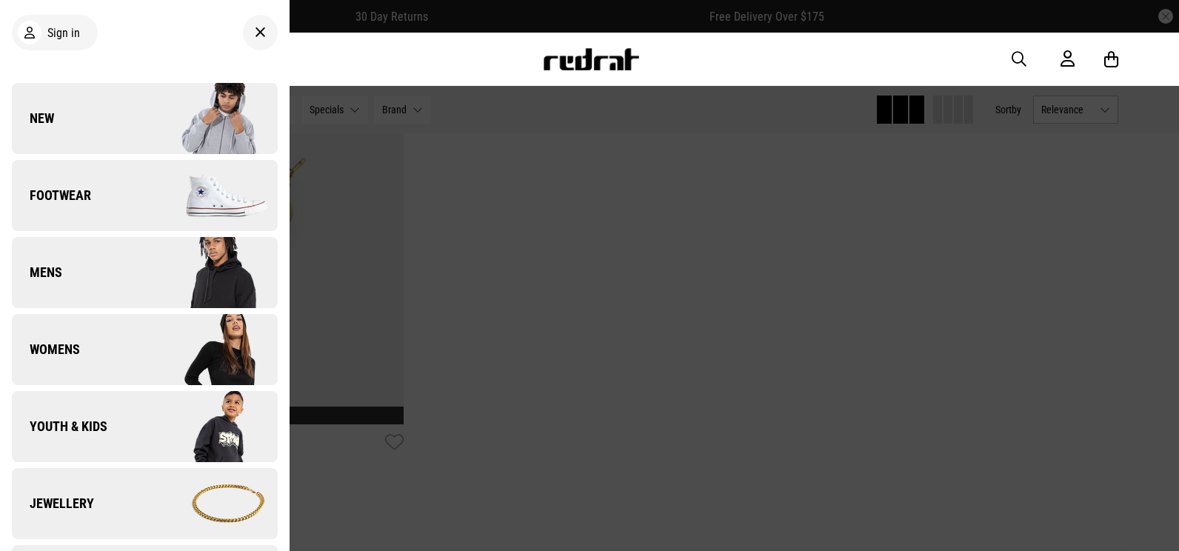
drag, startPoint x: 564, startPoint y: 233, endPoint x: 533, endPoint y: 210, distance: 38.1
click at [565, 233] on div at bounding box center [589, 275] width 1179 height 551
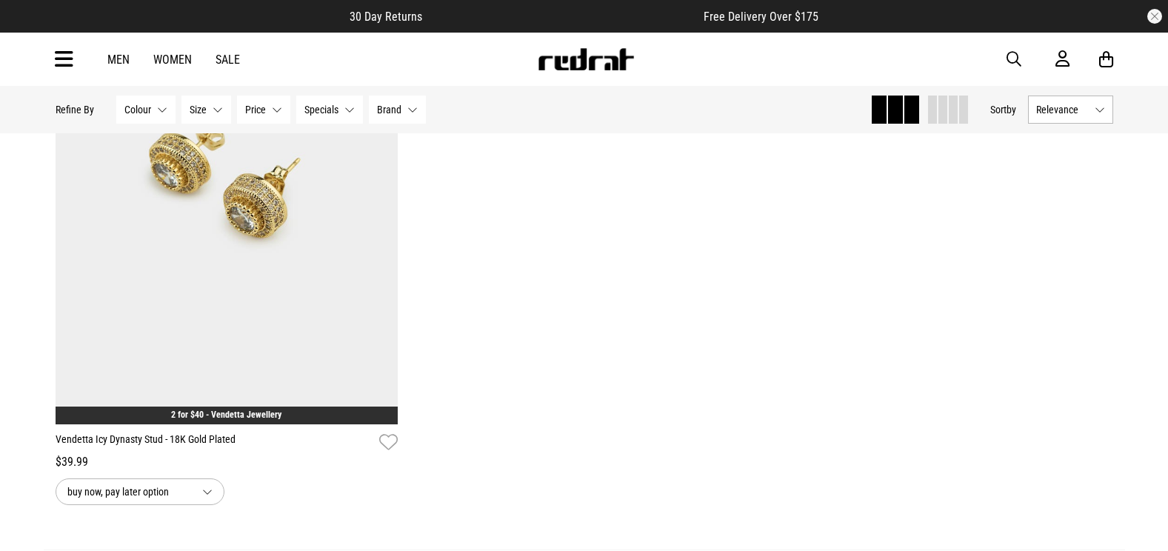
click at [56, 53] on icon at bounding box center [64, 59] width 19 height 24
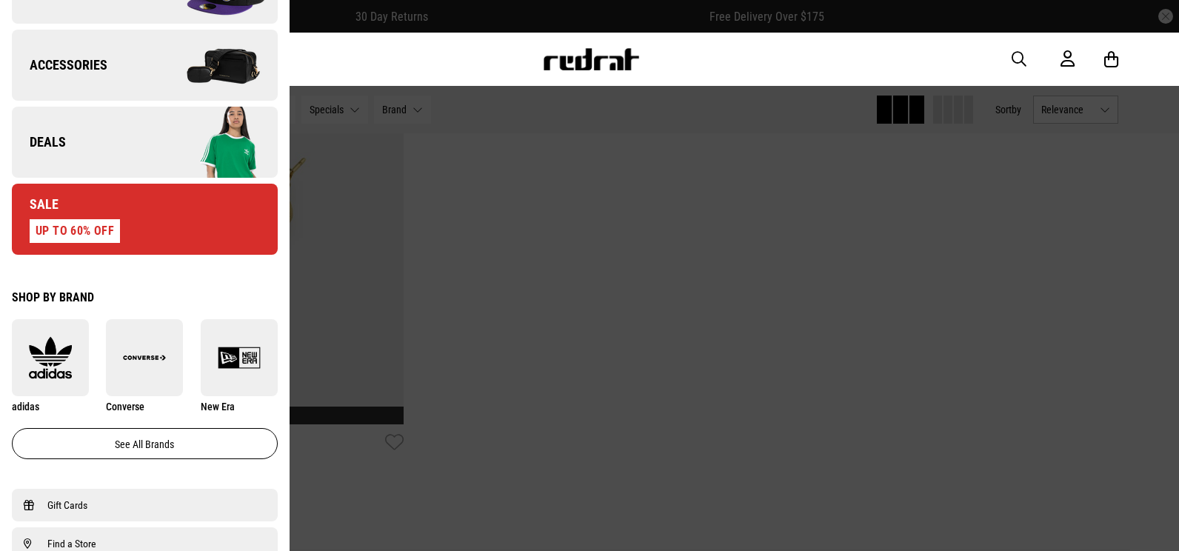
scroll to position [667, 0]
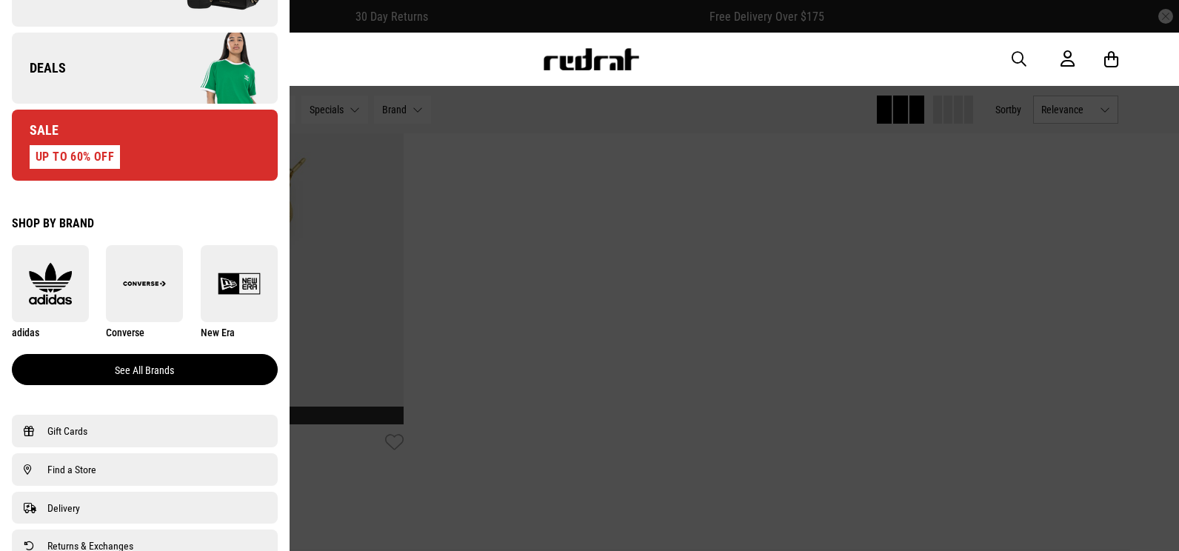
click at [159, 370] on link "See all brands" at bounding box center [145, 369] width 266 height 31
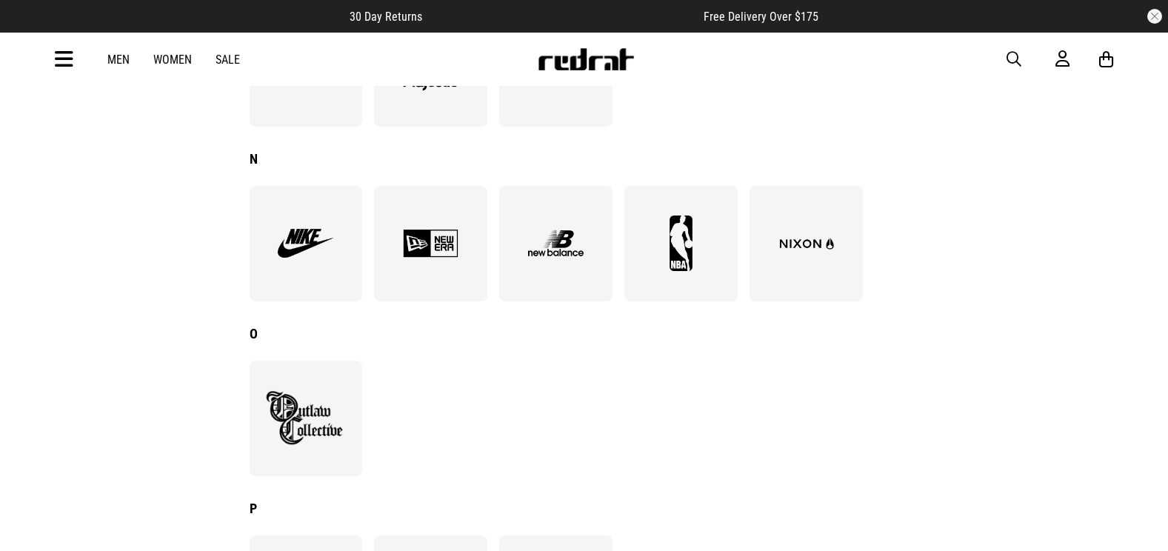
scroll to position [1334, 0]
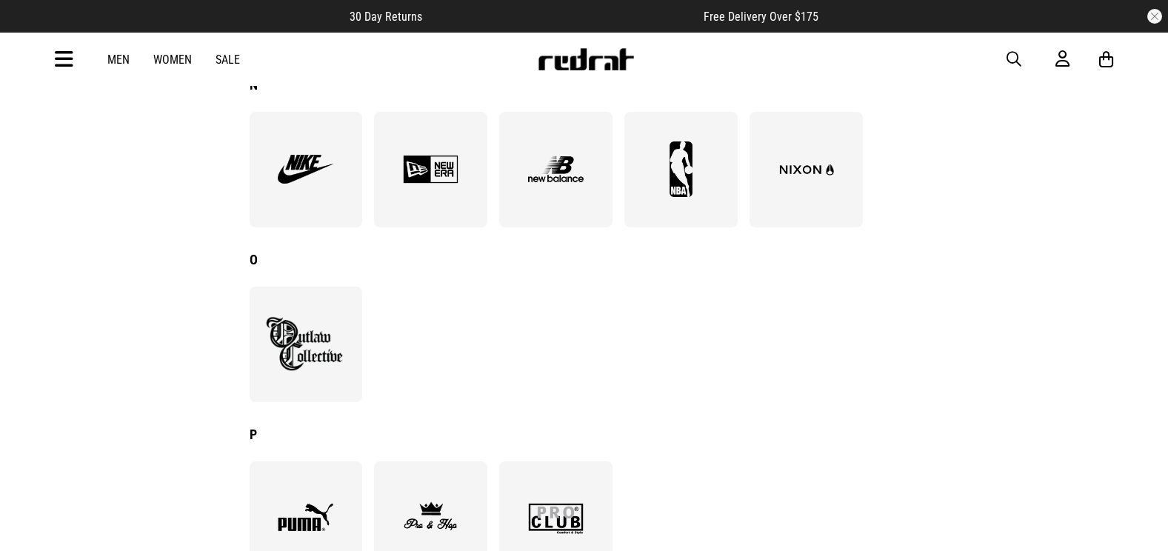
drag, startPoint x: 287, startPoint y: 342, endPoint x: 333, endPoint y: 352, distance: 47.8
click at [287, 342] on img at bounding box center [305, 344] width 81 height 56
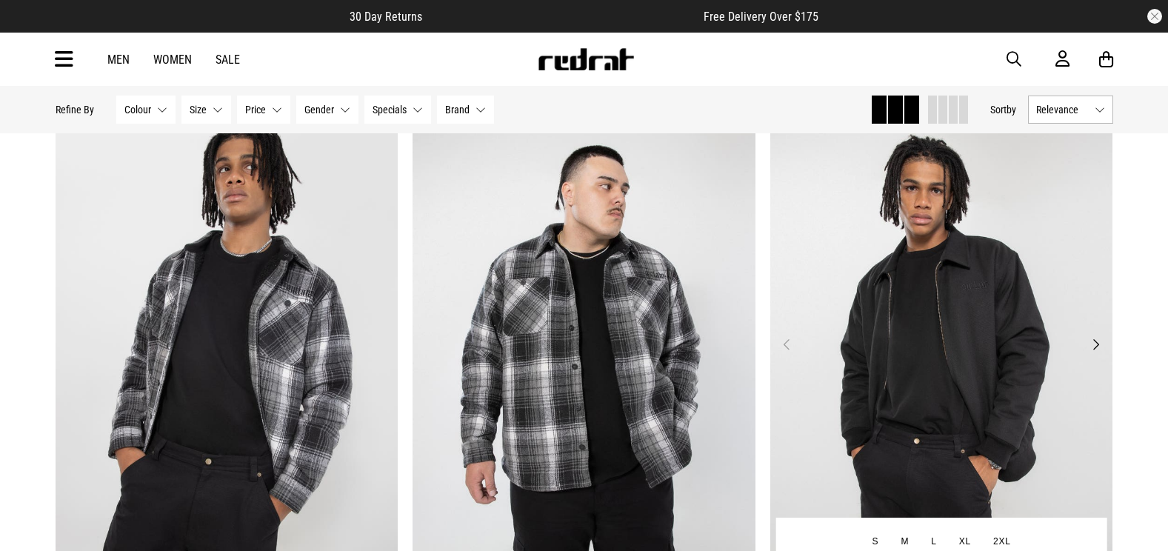
click at [996, 332] on img at bounding box center [941, 353] width 343 height 480
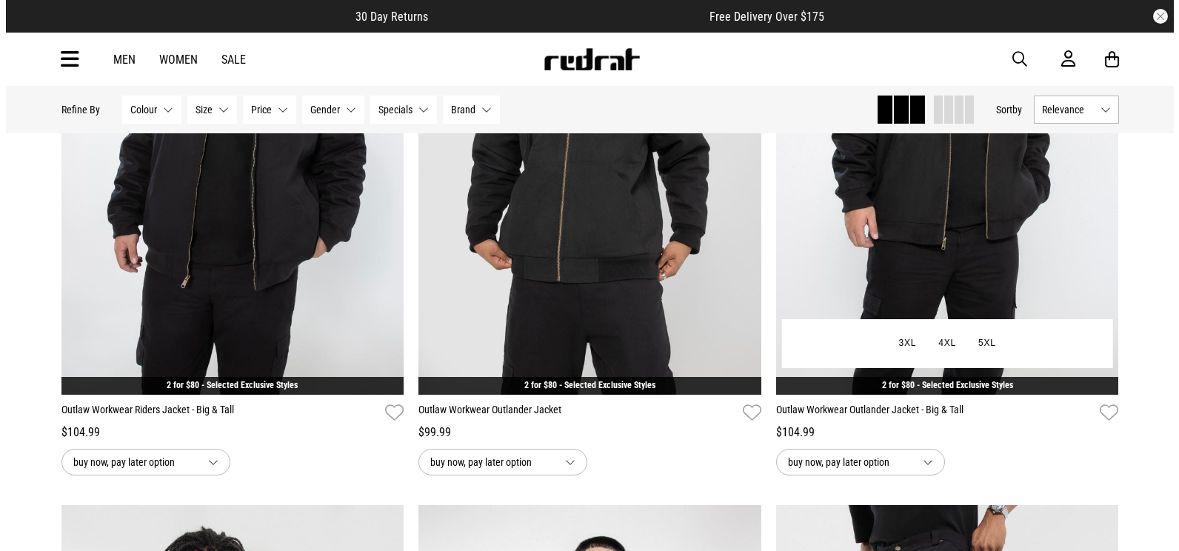
scroll to position [1005, 0]
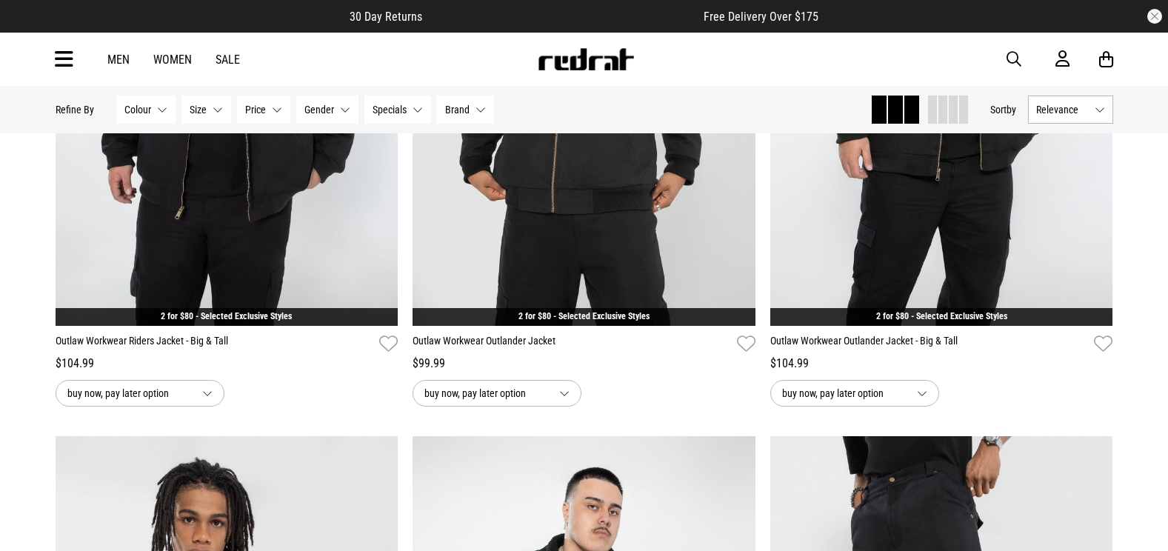
click at [77, 44] on div "Men Women Sale Sign in New Back Footwear Back Mens Back Womens Back Youth & Kid…" at bounding box center [585, 59] width 1082 height 53
drag, startPoint x: 64, startPoint y: 57, endPoint x: 77, endPoint y: 73, distance: 20.5
click at [64, 57] on icon at bounding box center [64, 59] width 19 height 24
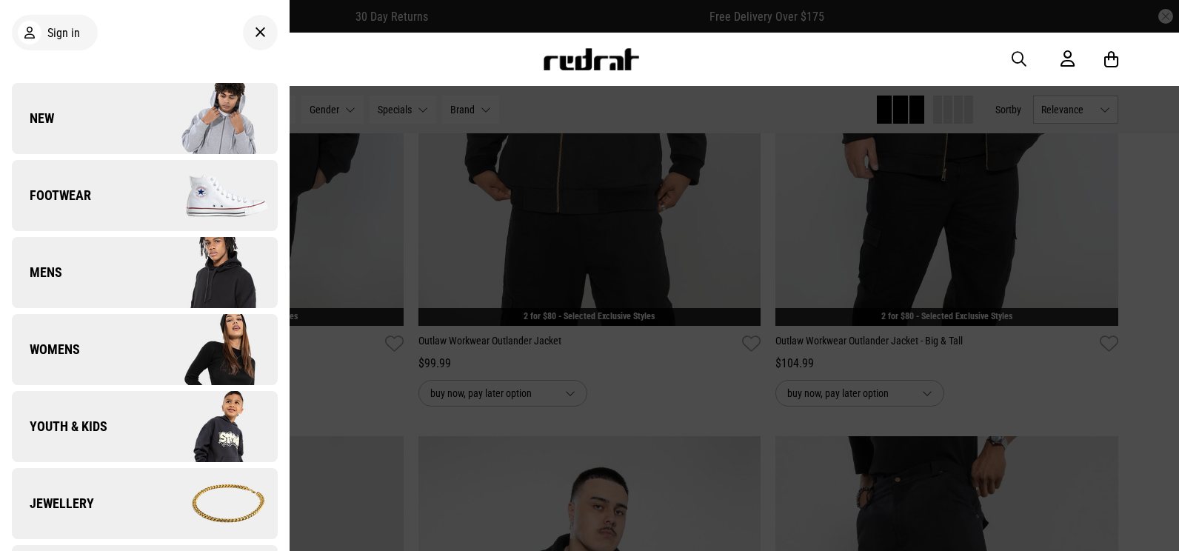
click at [485, 57] on div "Men Women Sale Sign in New Back Footwear Back Footwear Mens Back Mens Womens Ba…" at bounding box center [590, 59] width 1082 height 53
click at [258, 35] on div at bounding box center [260, 33] width 35 height 36
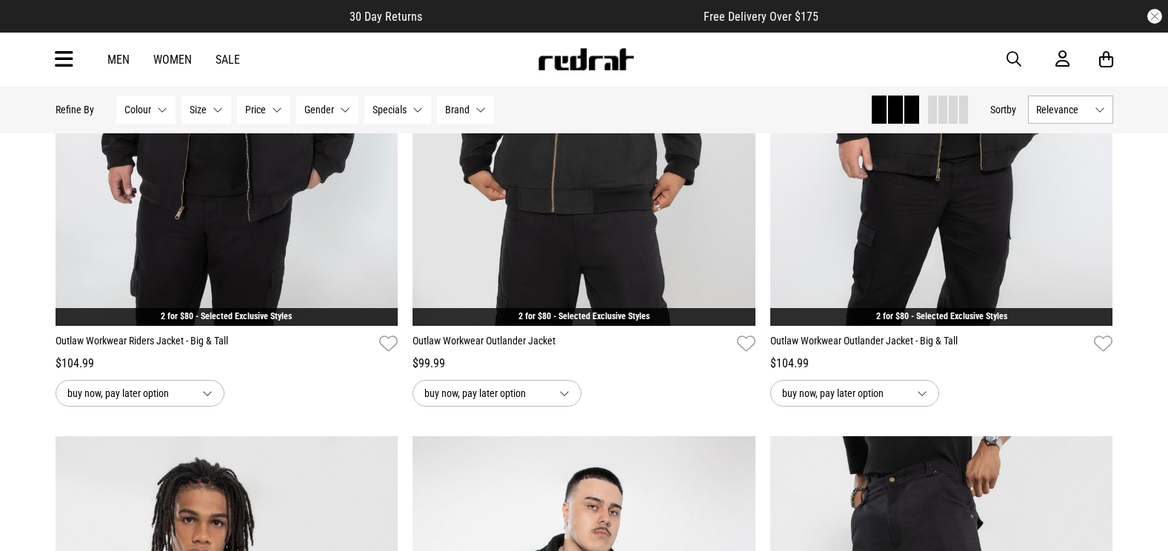
click at [1009, 58] on span "button" at bounding box center [1014, 59] width 15 height 18
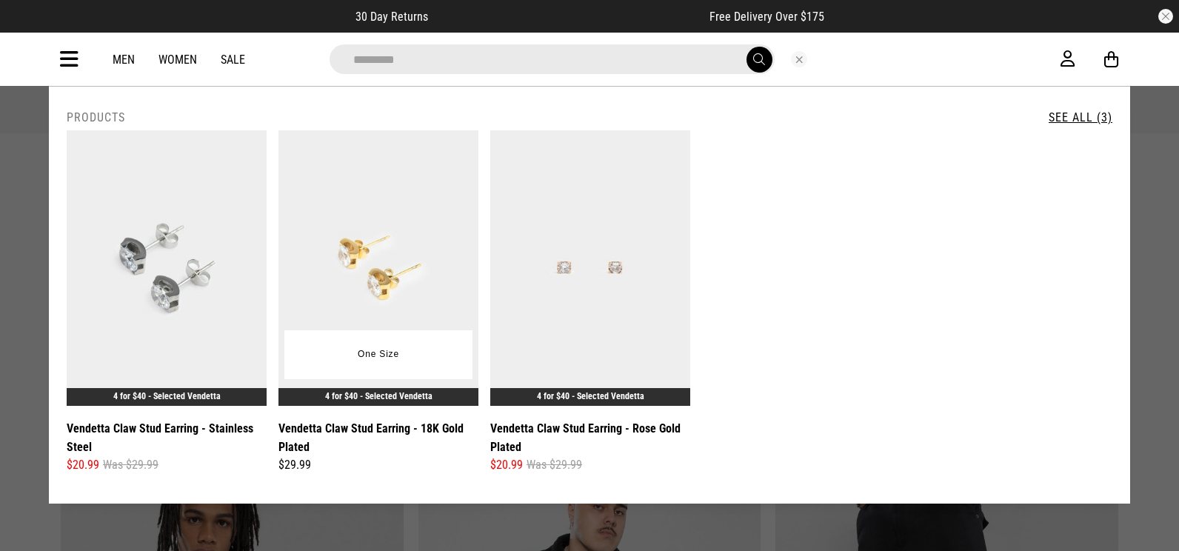
type input "*********"
drag, startPoint x: 314, startPoint y: 365, endPoint x: 322, endPoint y: 363, distance: 8.4
click at [314, 365] on div "One Size" at bounding box center [378, 354] width 188 height 49
click at [382, 211] on img at bounding box center [379, 268] width 200 height 276
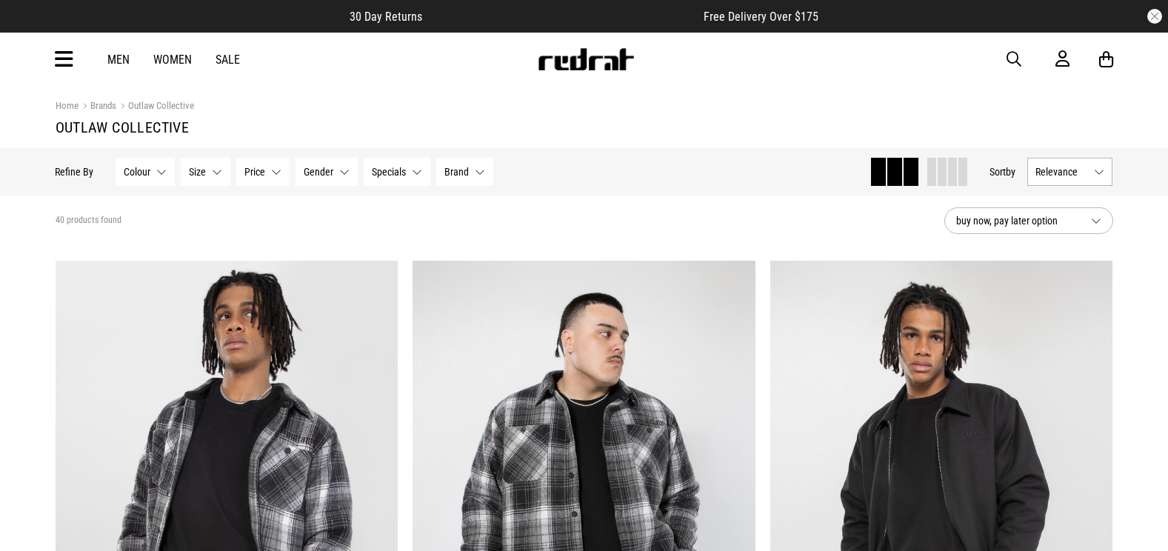
click at [58, 59] on icon at bounding box center [64, 59] width 19 height 24
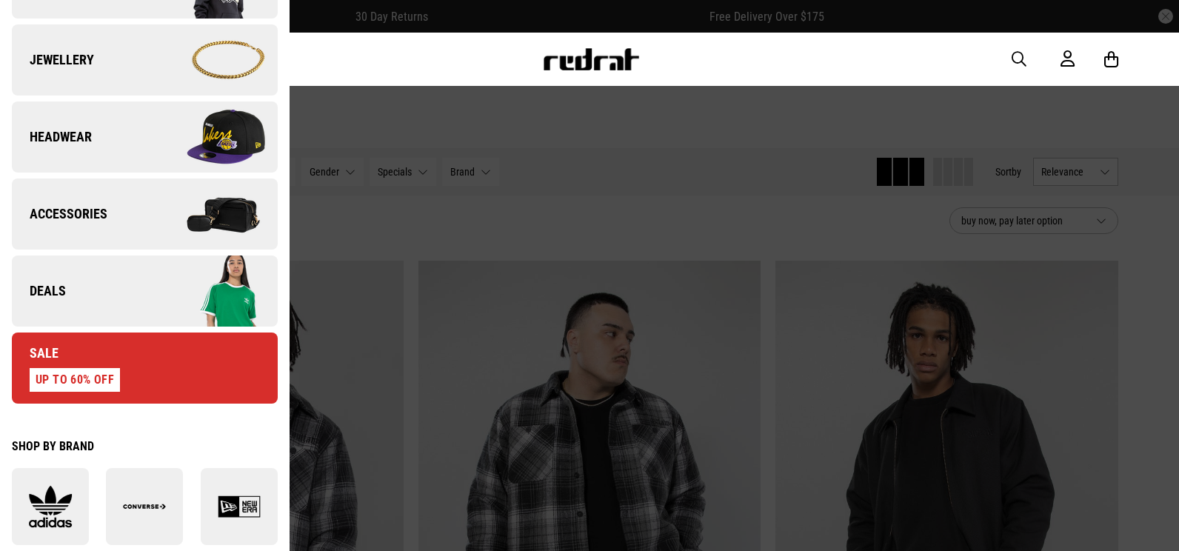
scroll to position [296, 0]
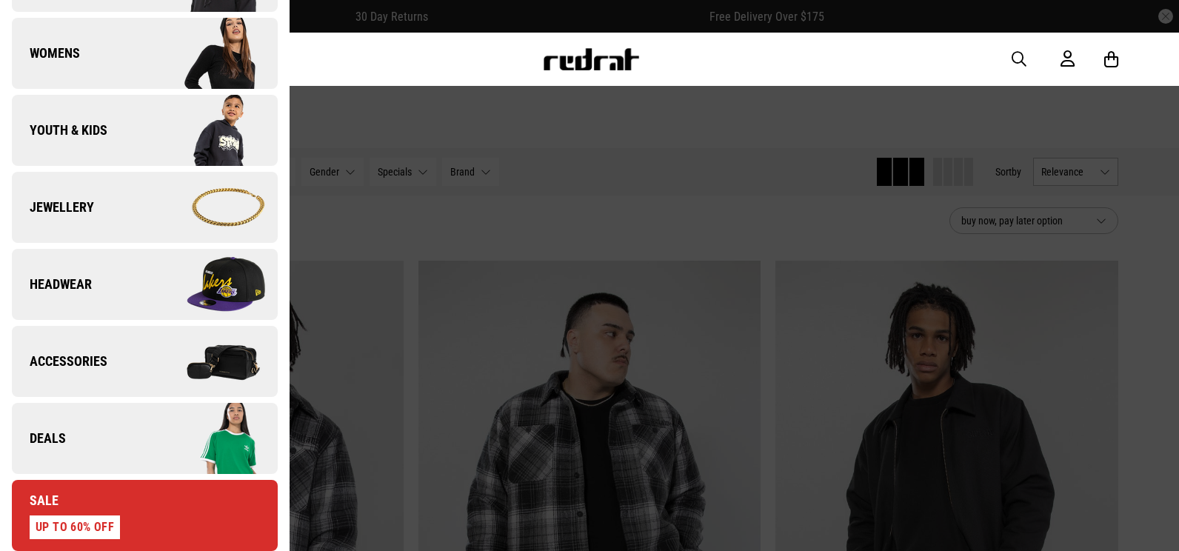
click at [132, 229] on link "Jewellery" at bounding box center [145, 207] width 266 height 71
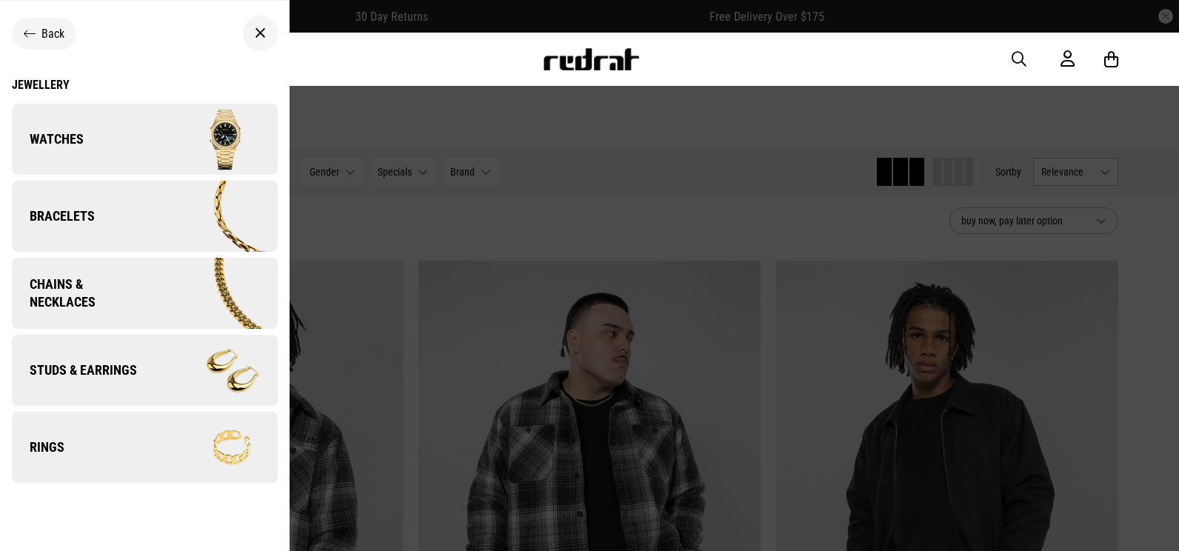
click at [122, 360] on link "Studs & Earrings" at bounding box center [145, 370] width 266 height 71
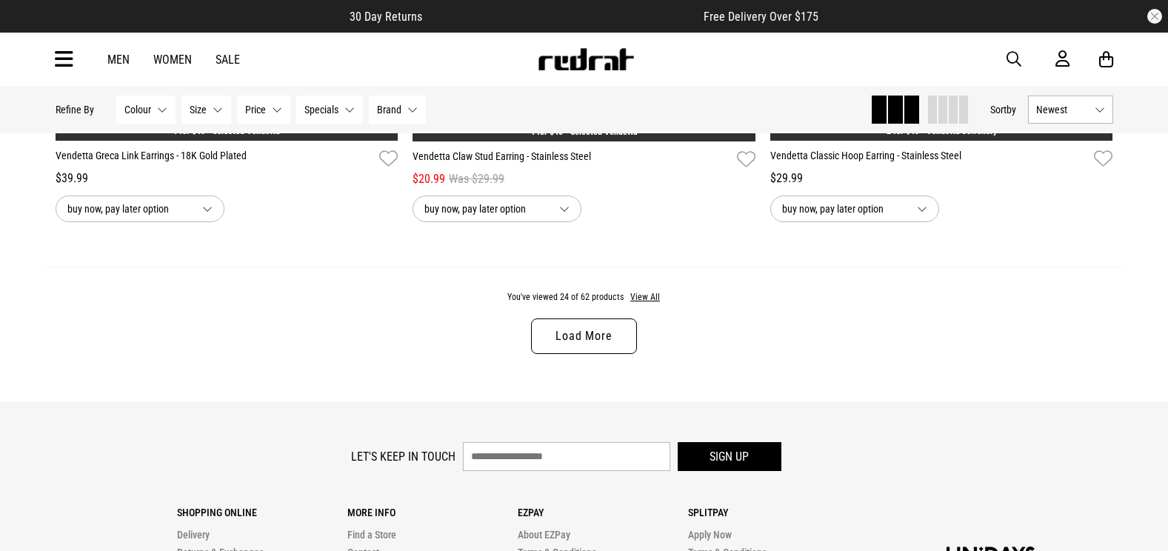
scroll to position [4741, 0]
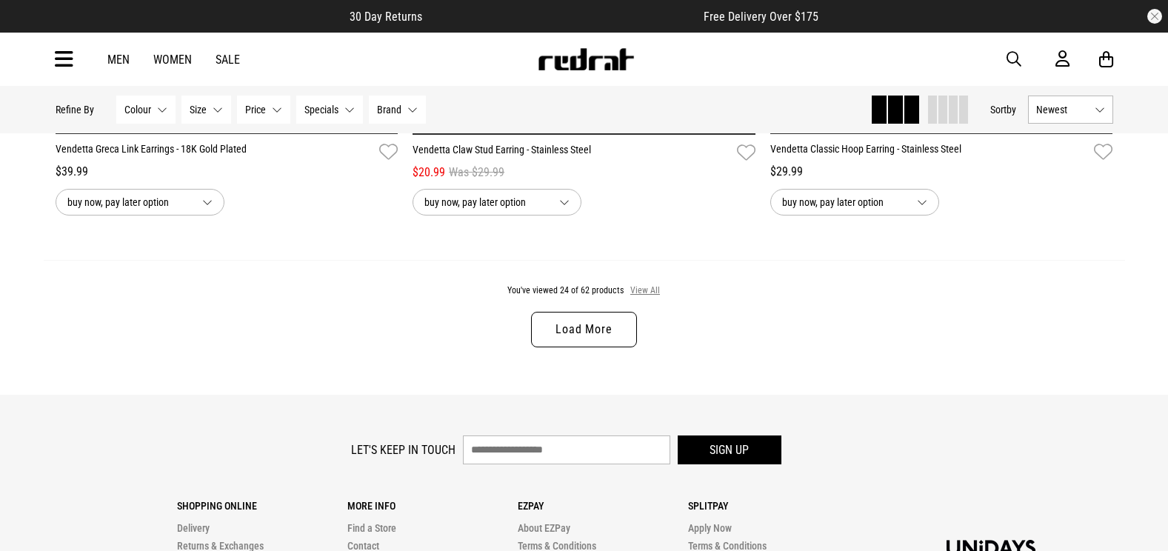
drag, startPoint x: 647, startPoint y: 294, endPoint x: 696, endPoint y: 319, distance: 55.0
click at [647, 294] on button "View All" at bounding box center [645, 290] width 31 height 13
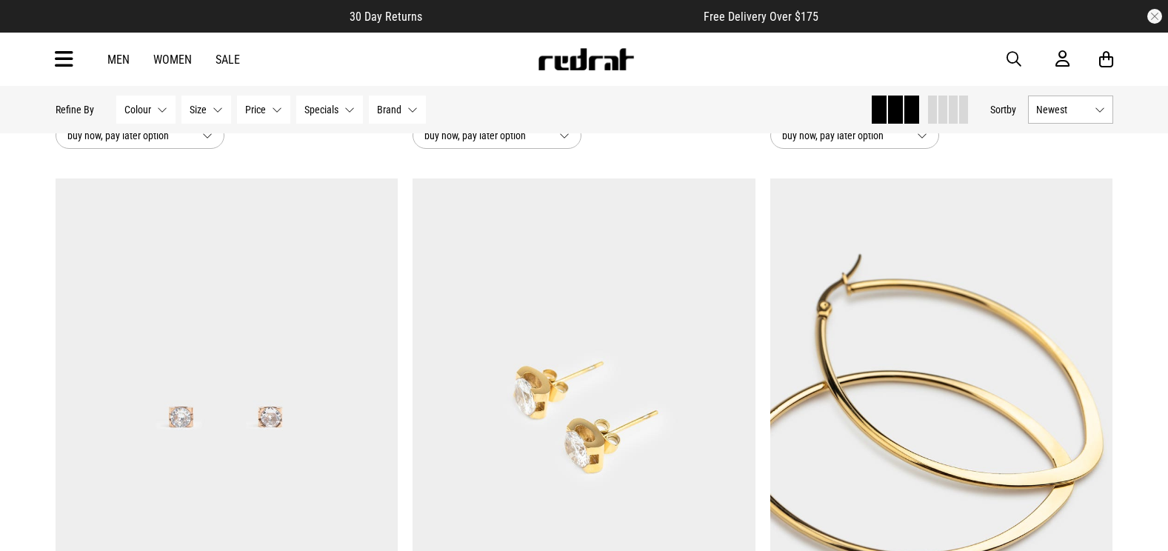
scroll to position [8371, 0]
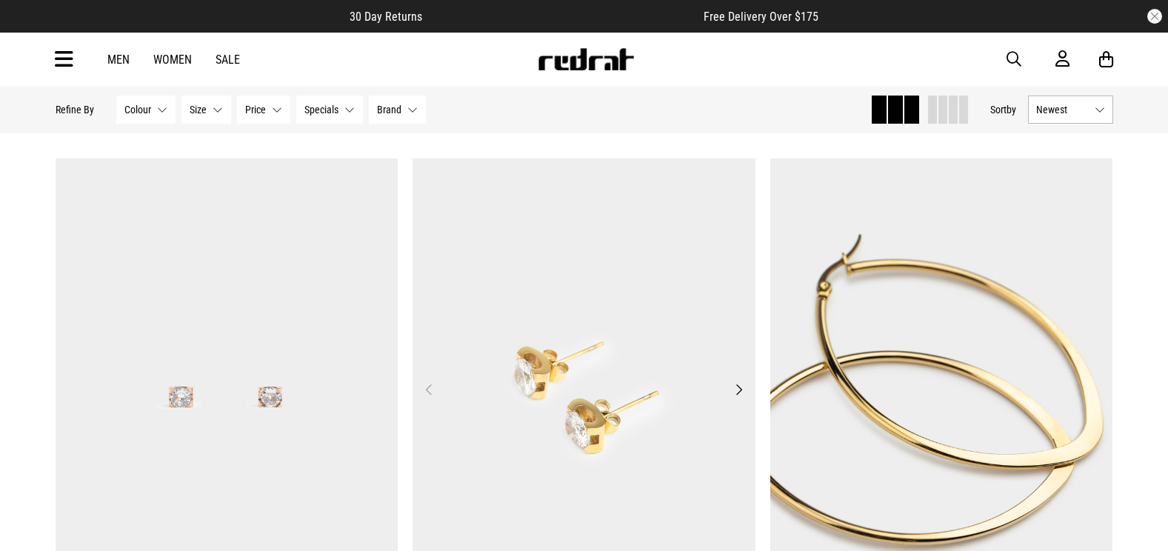
click at [538, 283] on img at bounding box center [584, 399] width 343 height 480
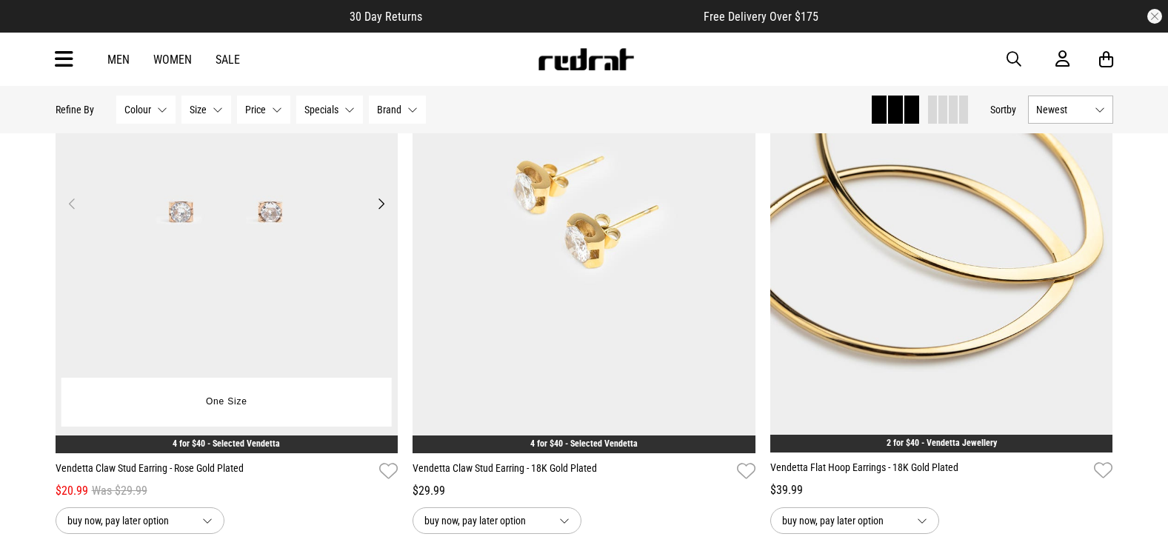
click at [248, 262] on img at bounding box center [227, 213] width 343 height 480
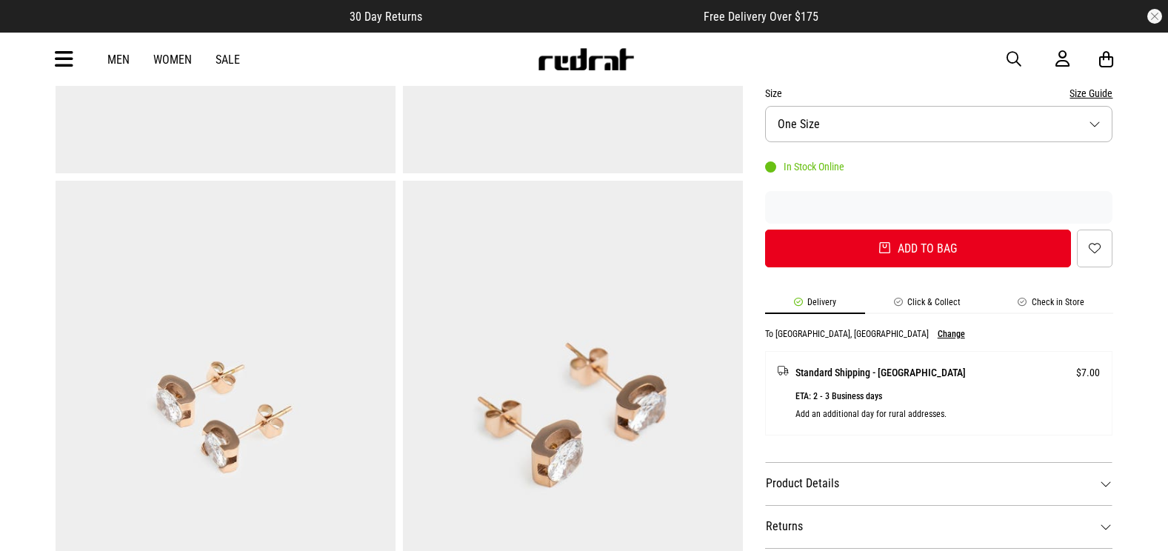
scroll to position [445, 0]
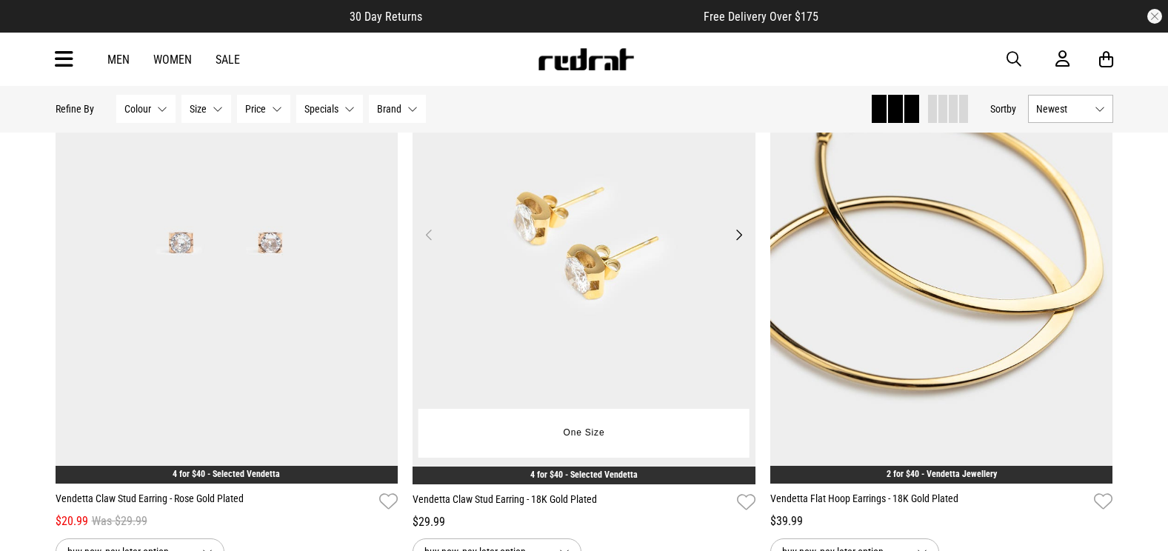
drag, startPoint x: 565, startPoint y: 253, endPoint x: 601, endPoint y: 267, distance: 38.5
click at [565, 253] on img at bounding box center [584, 244] width 343 height 480
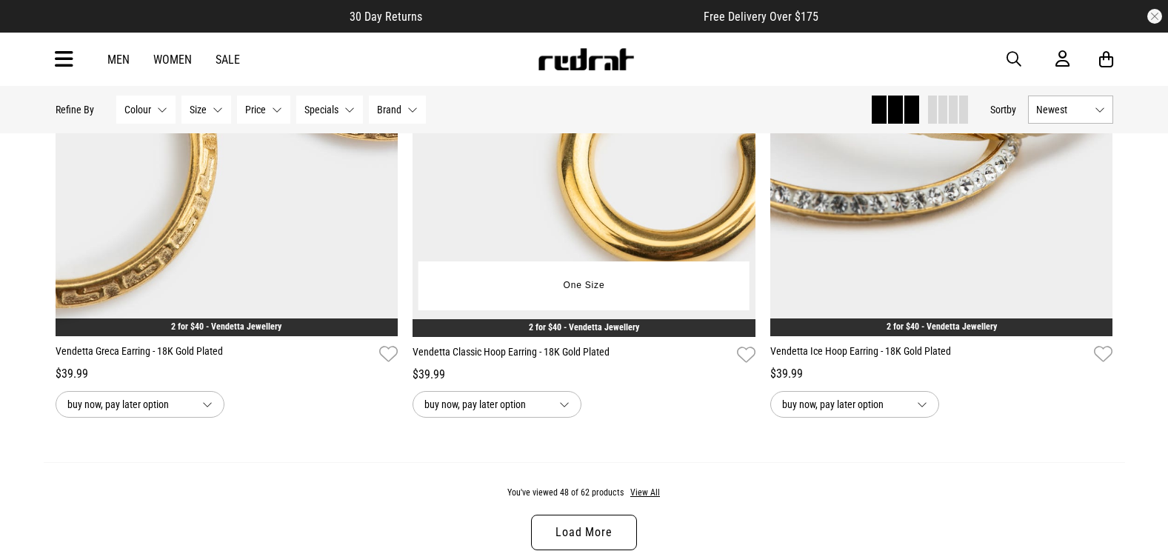
scroll to position [4814, 0]
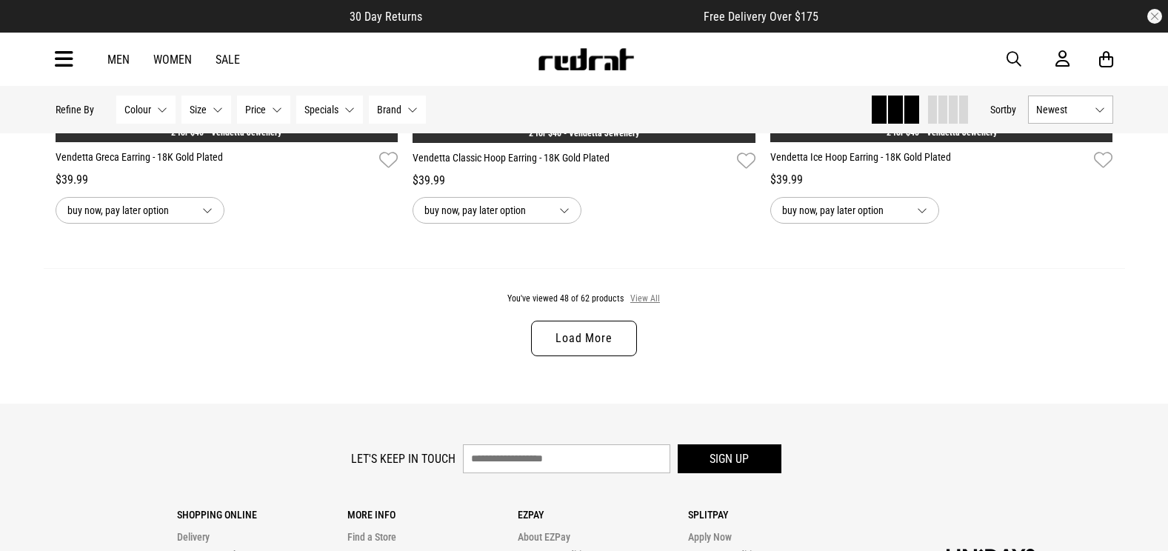
drag, startPoint x: 655, startPoint y: 304, endPoint x: 653, endPoint y: 313, distance: 9.0
click at [655, 304] on button "View All" at bounding box center [645, 299] width 31 height 13
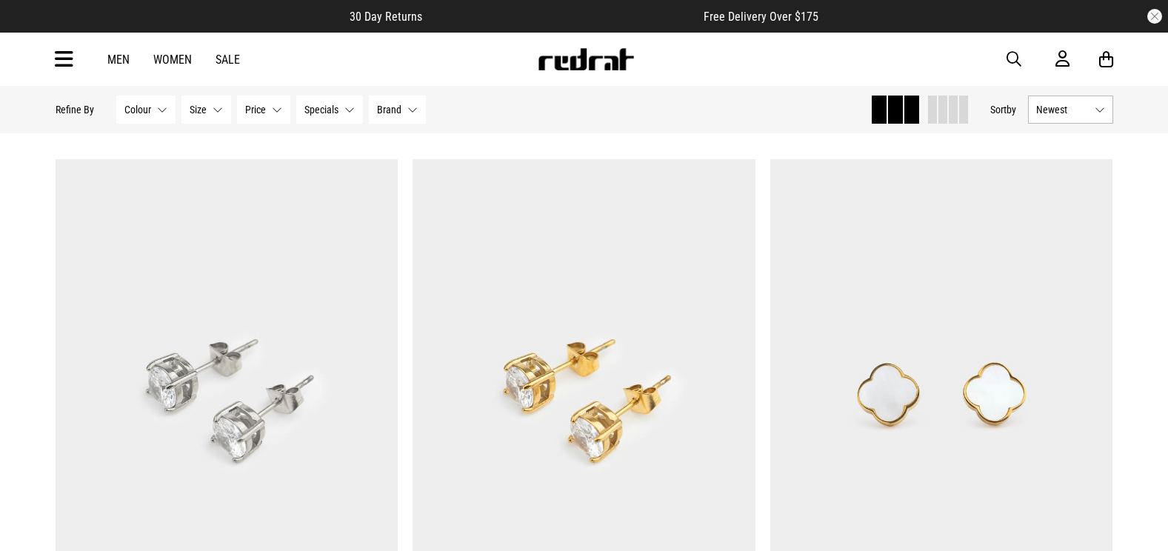
scroll to position [5629, 0]
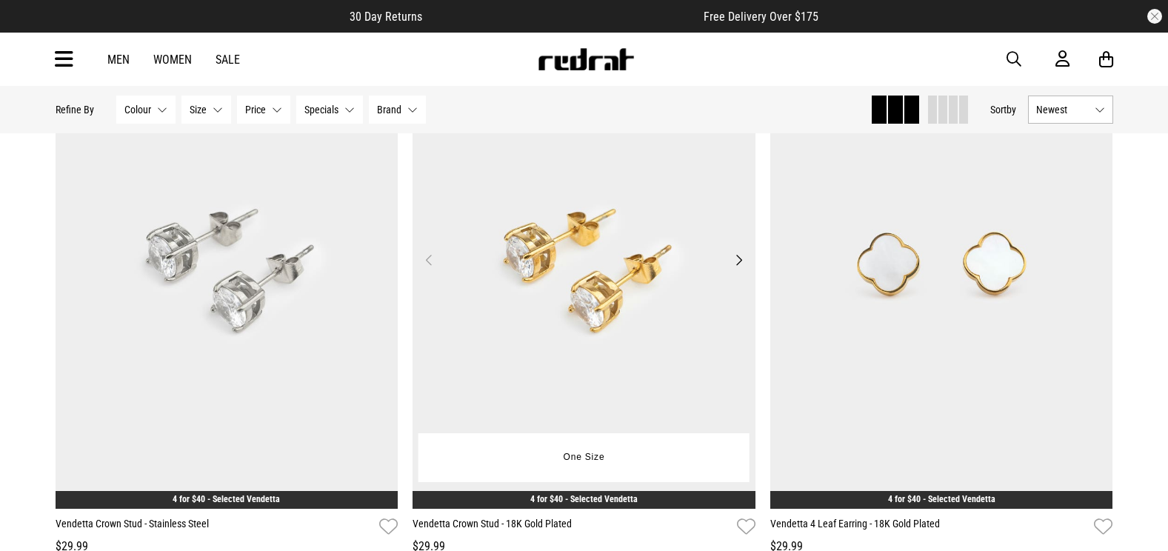
click at [617, 323] on img at bounding box center [584, 269] width 343 height 480
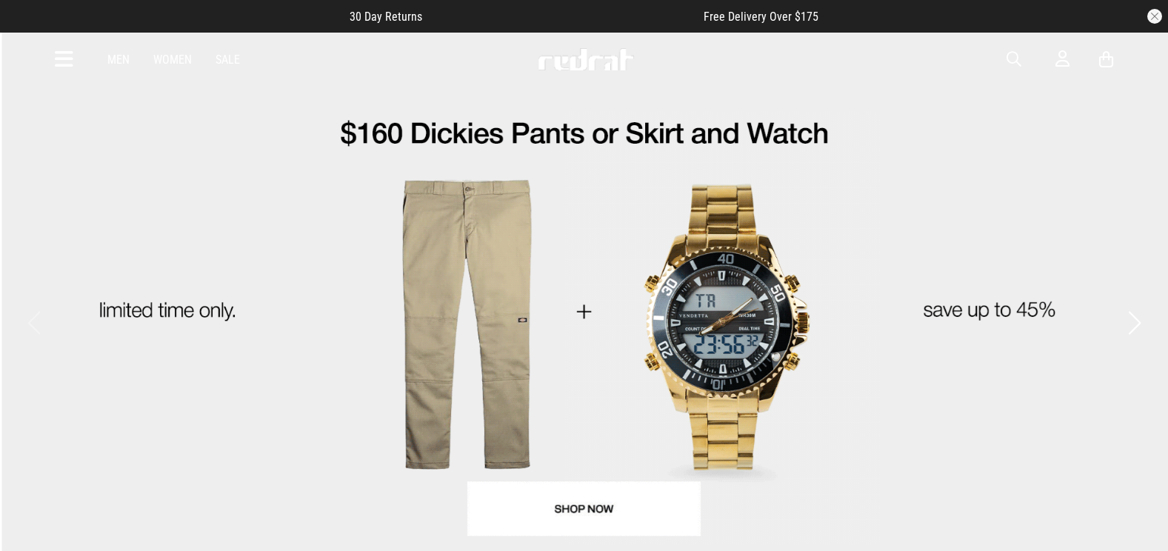
click at [1015, 52] on span "button" at bounding box center [1014, 59] width 15 height 18
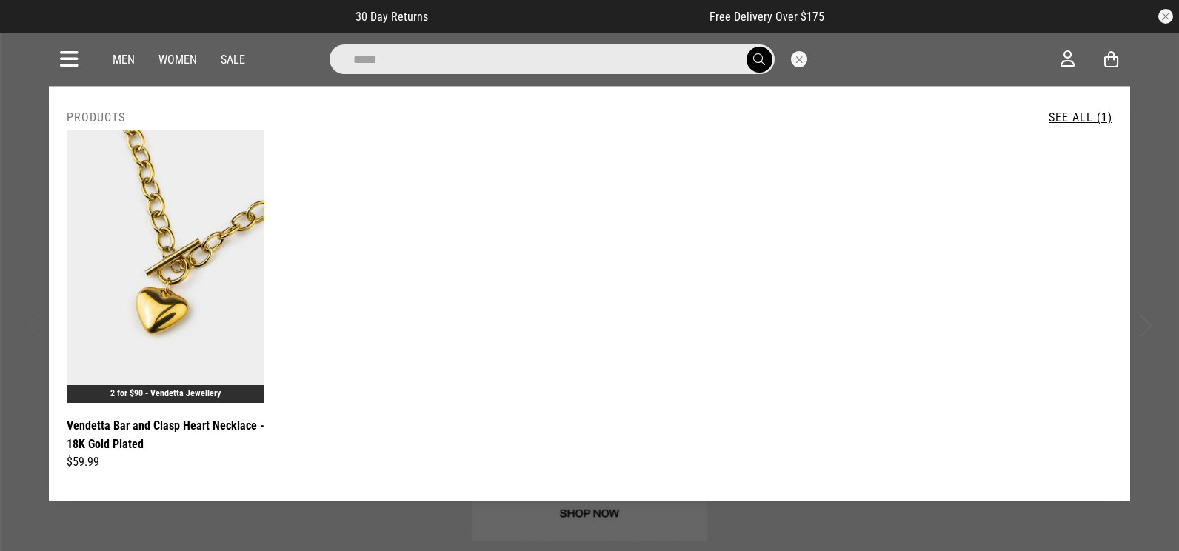
type input "*****"
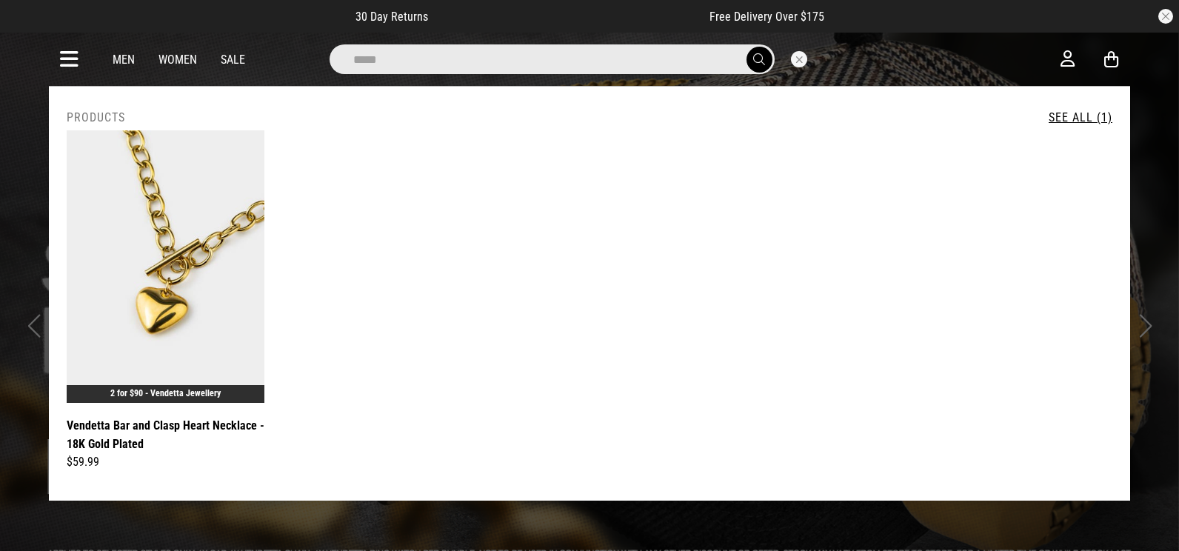
click at [799, 59] on button "Close search" at bounding box center [799, 59] width 16 height 16
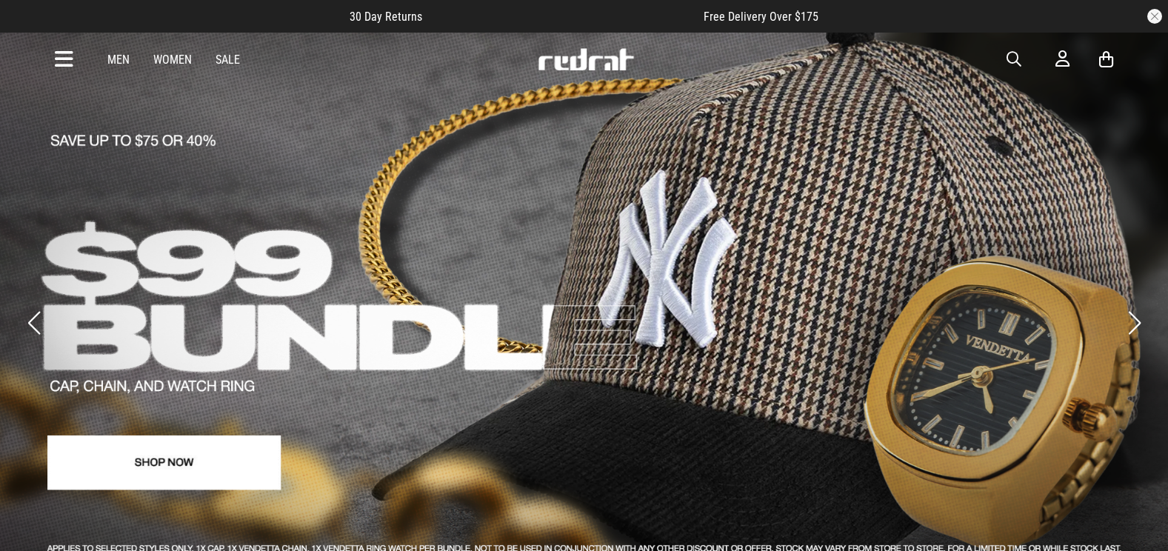
drag, startPoint x: 62, startPoint y: 62, endPoint x: 72, endPoint y: 60, distance: 9.9
click at [62, 62] on icon at bounding box center [64, 59] width 19 height 24
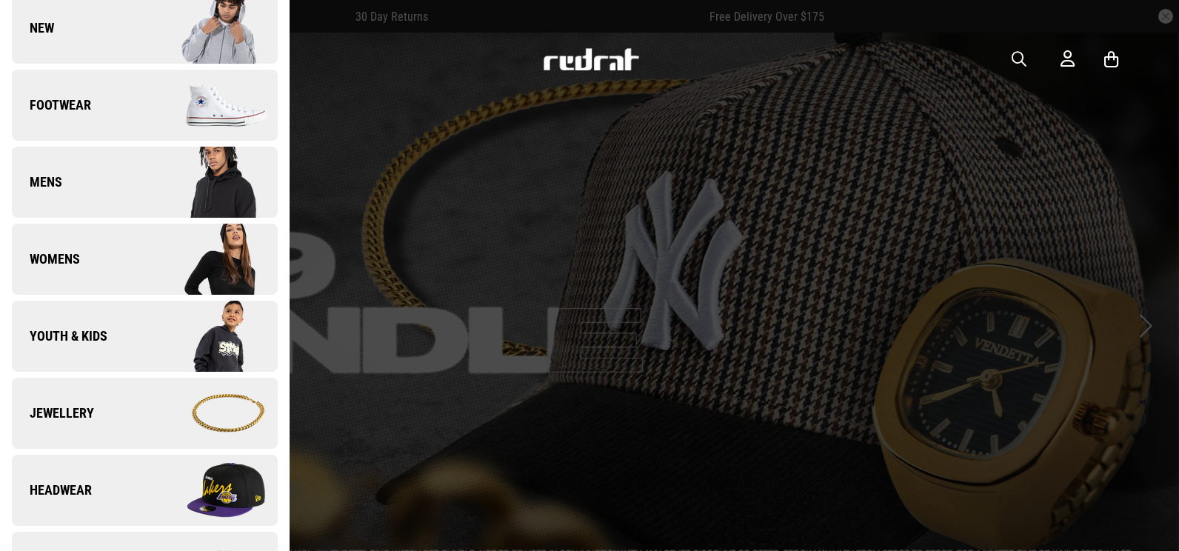
scroll to position [296, 0]
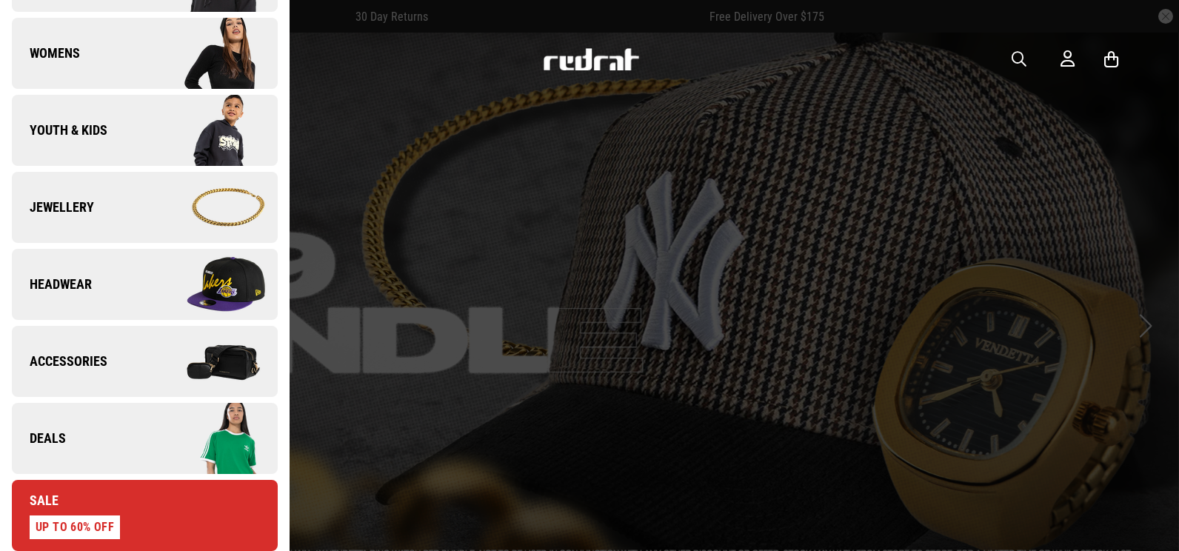
click at [175, 442] on img at bounding box center [210, 439] width 133 height 74
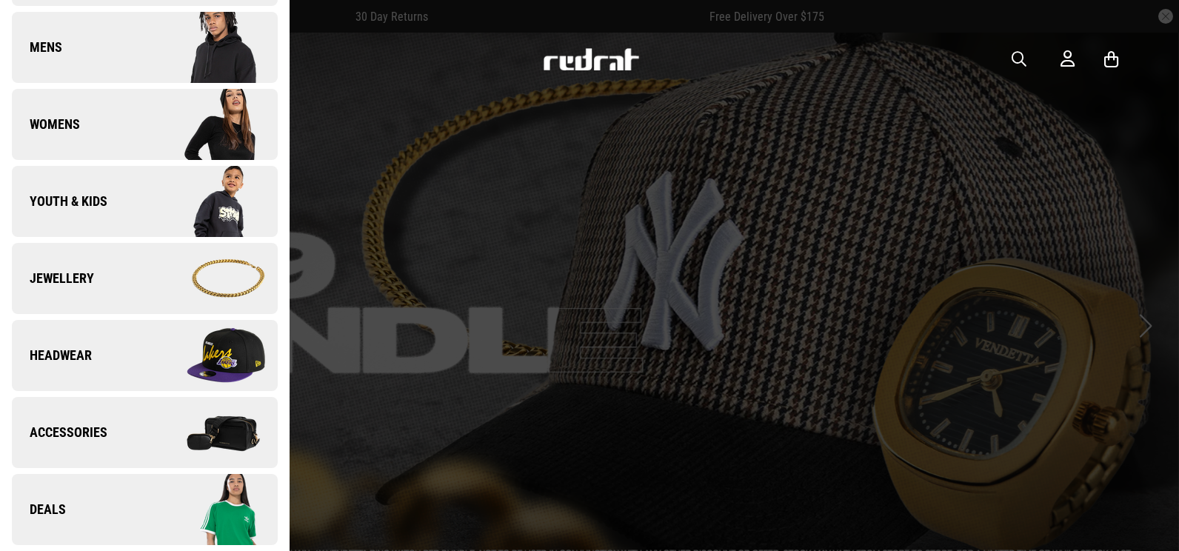
scroll to position [0, 0]
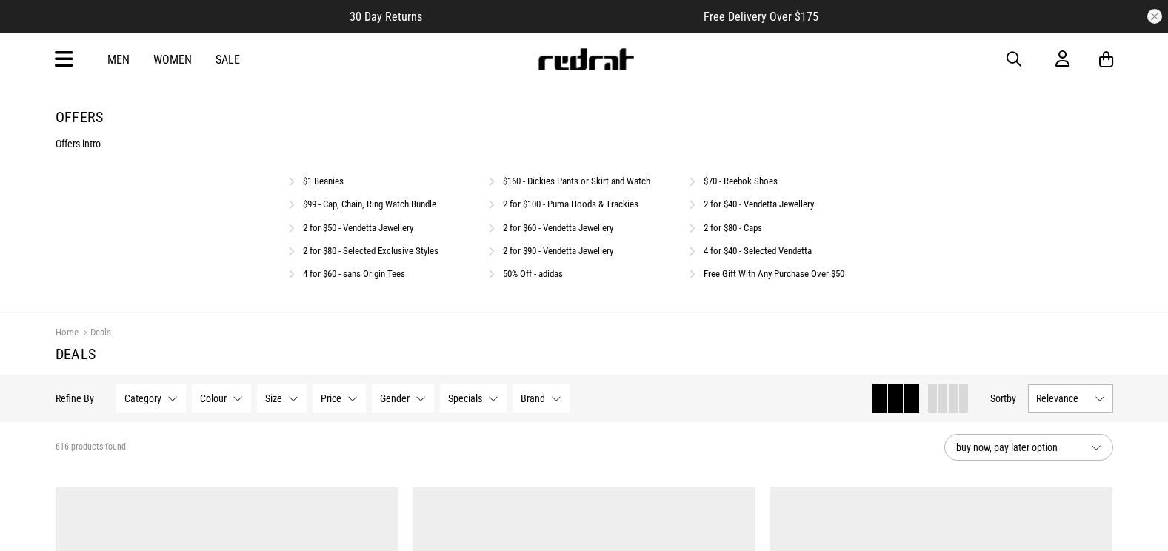
click at [549, 255] on link "2 for $90 - Vendetta Jewellery" at bounding box center [558, 250] width 110 height 11
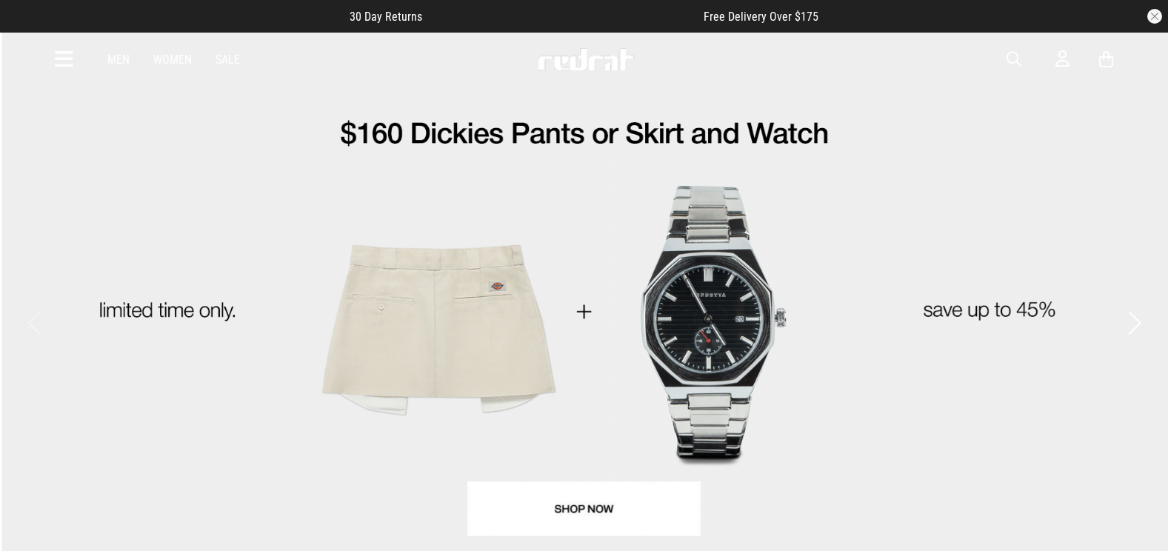
click at [73, 55] on div "Men Women Sale Sign in New Back Footwear Back Mens Back Womens Back Youth & Kid…" at bounding box center [585, 59] width 1082 height 53
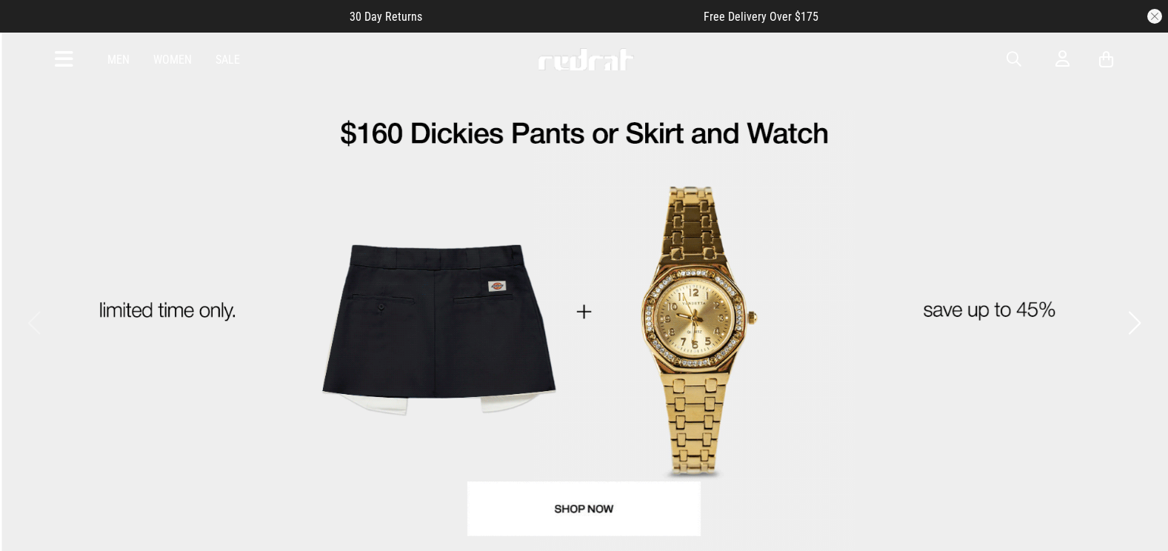
click at [61, 57] on icon at bounding box center [64, 59] width 19 height 24
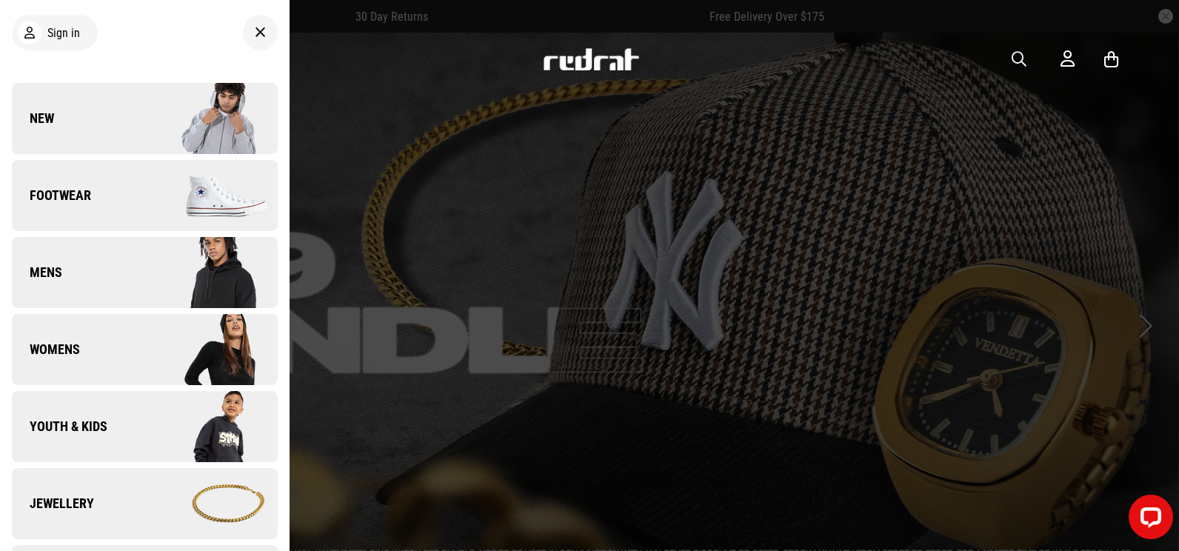
click at [190, 104] on img at bounding box center [210, 118] width 133 height 74
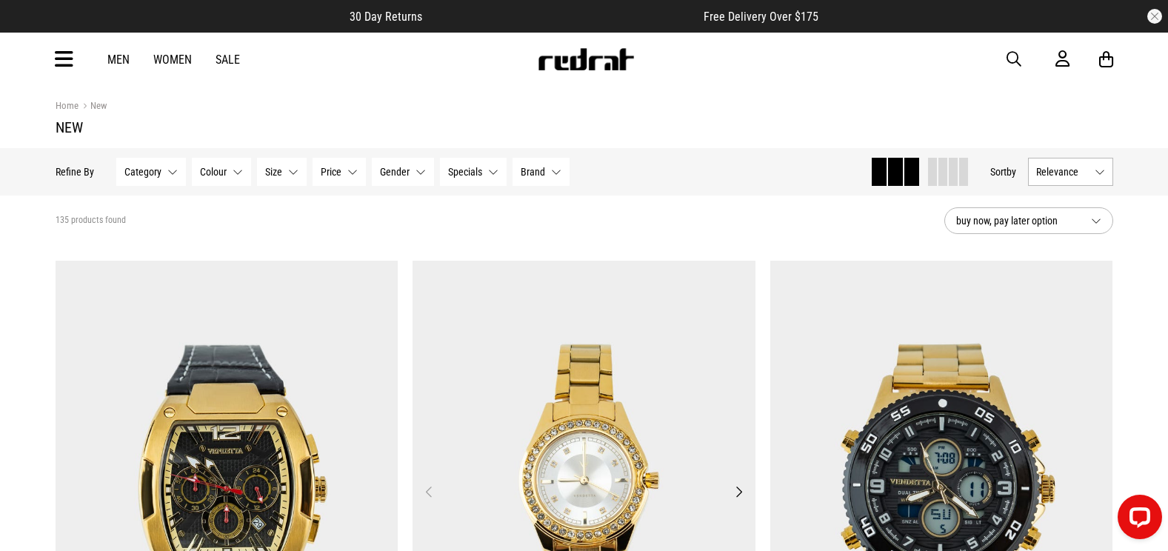
drag, startPoint x: 675, startPoint y: 431, endPoint x: 717, endPoint y: 319, distance: 120.3
